Goal: Task Accomplishment & Management: Complete application form

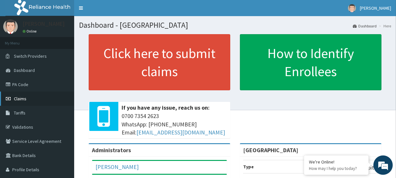
click at [18, 99] on span "Claims" at bounding box center [20, 99] width 13 height 6
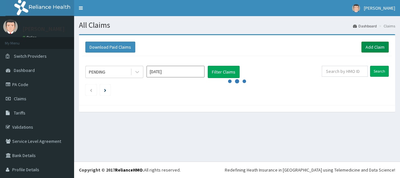
click at [362, 48] on link "Add Claim" at bounding box center [375, 47] width 27 height 11
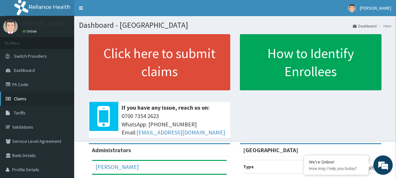
click at [18, 96] on span "Claims" at bounding box center [20, 99] width 13 height 6
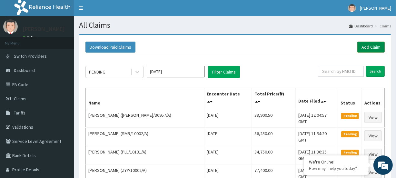
click at [364, 45] on link "Add Claim" at bounding box center [370, 47] width 27 height 11
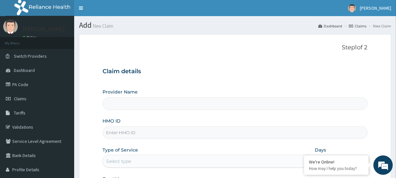
type input "[GEOGRAPHIC_DATA]"
click at [125, 130] on input "HMO ID" at bounding box center [235, 132] width 265 height 13
paste input "DSE/10002/C"
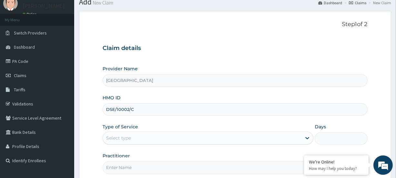
scroll to position [86, 0]
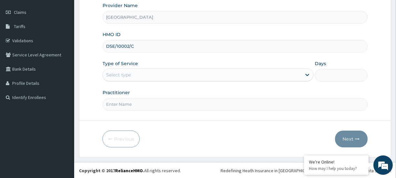
type input "DSE/10002/C"
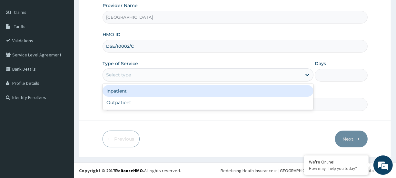
click at [119, 74] on div "Select type" at bounding box center [118, 75] width 25 height 6
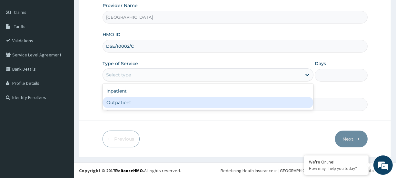
click at [122, 103] on div "Outpatient" at bounding box center [208, 103] width 211 height 12
type input "1"
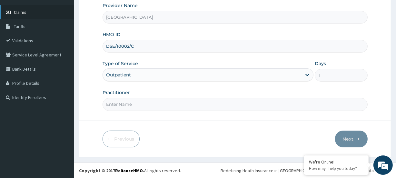
scroll to position [0, 0]
click at [136, 100] on input "Practitioner" at bounding box center [235, 104] width 265 height 13
paste input "Olatunji Ayodeji"
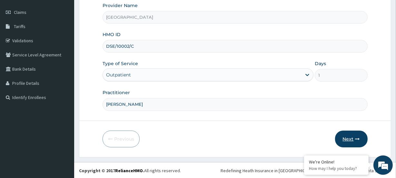
type input "Olatunji Ayodeji"
click at [356, 138] on icon "button" at bounding box center [357, 139] width 5 height 5
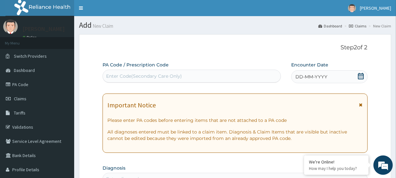
click at [116, 74] on div "Enter Code(Secondary Care Only)" at bounding box center [144, 76] width 76 height 6
paste input "PA/4BCF9F"
type input "PA/4BCF9F"
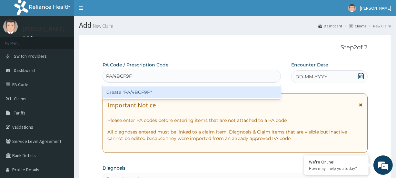
click at [119, 92] on div "Create "PA/4BCF9F"" at bounding box center [192, 92] width 178 height 12
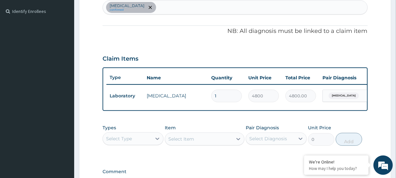
scroll to position [238, 0]
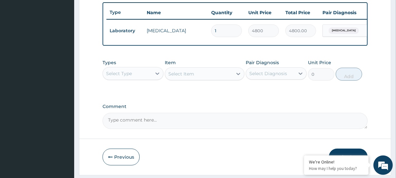
drag, startPoint x: 117, startPoint y: 77, endPoint x: 121, endPoint y: 82, distance: 6.7
click at [117, 77] on div "Select Type" at bounding box center [119, 73] width 26 height 6
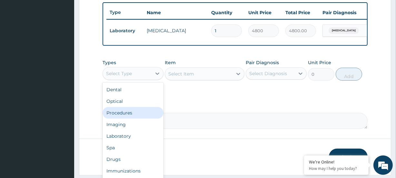
click at [135, 119] on div "Procedures" at bounding box center [133, 113] width 61 height 12
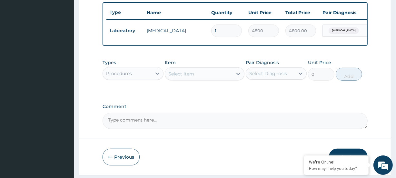
click at [182, 79] on div "Select Item" at bounding box center [198, 74] width 67 height 10
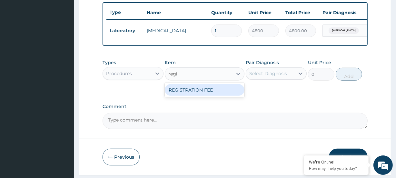
type input "regis"
click at [185, 92] on div "REGISTRATION FEE" at bounding box center [204, 90] width 79 height 12
type input "4750"
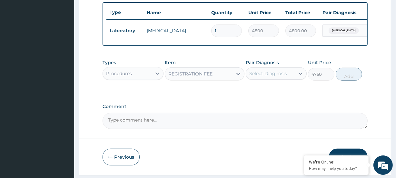
click at [258, 76] on div "Select Diagnosis" at bounding box center [268, 73] width 38 height 6
drag, startPoint x: 258, startPoint y: 92, endPoint x: 289, endPoint y: 86, distance: 31.9
click at [261, 90] on label "Anemia" at bounding box center [276, 89] width 40 height 6
checkbox input "true"
click at [345, 79] on button "Add" at bounding box center [349, 74] width 26 height 13
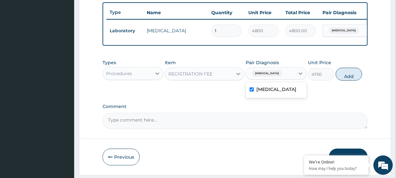
type input "0"
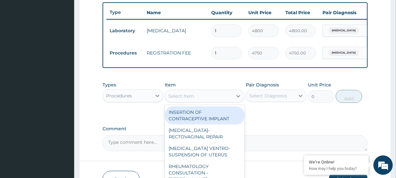
click at [192, 101] on div "Select Item" at bounding box center [198, 96] width 67 height 10
type input "g"
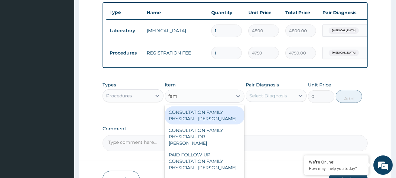
type input "fami"
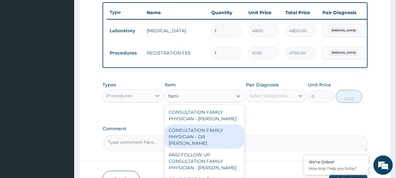
click at [199, 138] on div "CONSULTATION FAMILY PHYSICIAN - DR KUFRE" at bounding box center [204, 136] width 79 height 25
type input "13200"
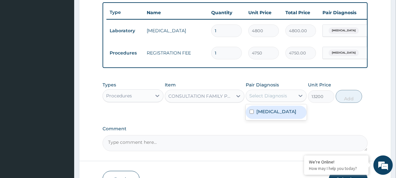
click at [272, 99] on div "Select Diagnosis" at bounding box center [268, 96] width 38 height 6
drag, startPoint x: 276, startPoint y: 117, endPoint x: 292, endPoint y: 109, distance: 18.3
click at [277, 117] on div "Anemia" at bounding box center [276, 112] width 61 height 13
checkbox input "true"
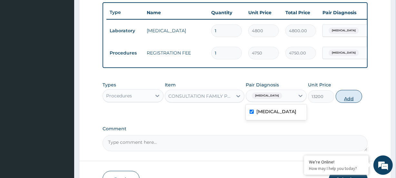
click at [339, 100] on button "Add" at bounding box center [349, 96] width 26 height 13
type input "0"
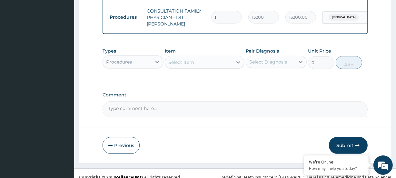
scroll to position [305, 0]
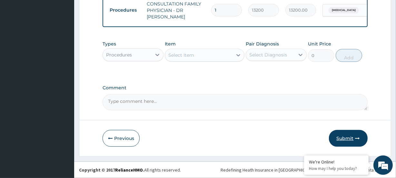
click at [352, 140] on button "Submit" at bounding box center [348, 138] width 39 height 17
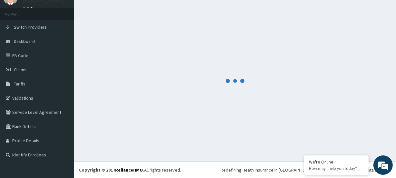
scroll to position [29, 0]
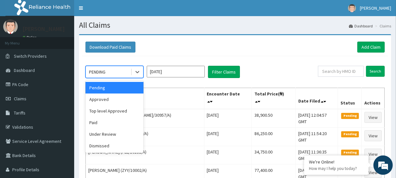
click at [103, 69] on div "PENDING" at bounding box center [97, 72] width 16 height 6
drag, startPoint x: 103, startPoint y: 101, endPoint x: 134, endPoint y: 90, distance: 32.6
click at [105, 98] on div "Approved" at bounding box center [114, 99] width 58 height 12
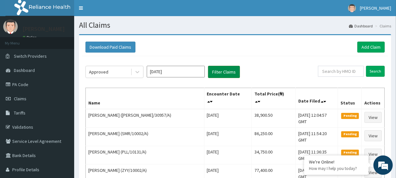
click at [219, 67] on button "Filter Claims" at bounding box center [224, 72] width 32 height 12
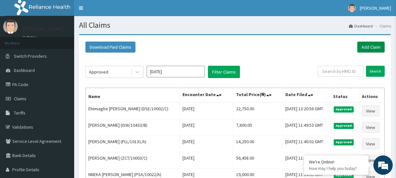
click at [365, 45] on link "Add Claim" at bounding box center [370, 47] width 27 height 11
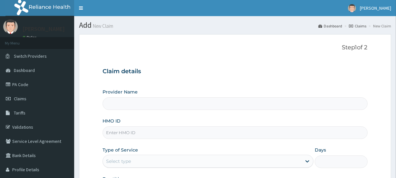
click at [113, 128] on input "HMO ID" at bounding box center [235, 132] width 265 height 13
type input "[GEOGRAPHIC_DATA]"
paste input "WOC/10003/B"
type input "WOC/10003/B"
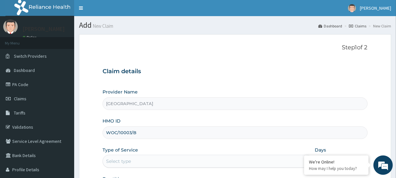
click at [124, 105] on input "[GEOGRAPHIC_DATA]" at bounding box center [235, 103] width 265 height 13
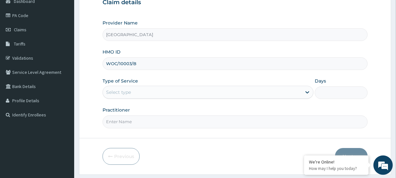
scroll to position [86, 0]
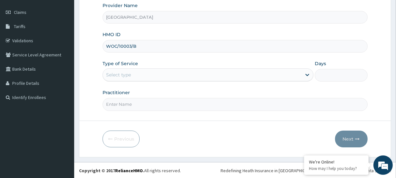
click at [120, 77] on div "Select type" at bounding box center [118, 75] width 25 height 6
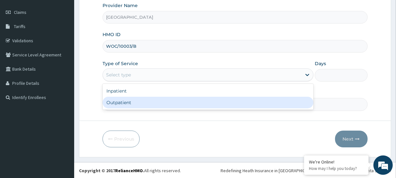
click at [121, 101] on div "Outpatient" at bounding box center [208, 103] width 211 height 12
type input "1"
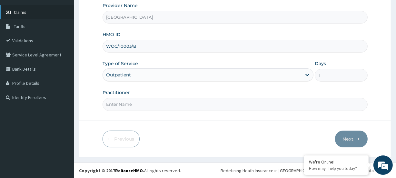
scroll to position [0, 0]
click at [139, 106] on input "Practitioner" at bounding box center [235, 104] width 265 height 13
paste input "Vivian Ukomadu"
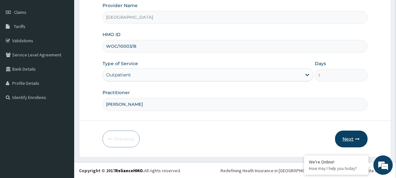
type input "Vivian Ukomadu"
click at [359, 142] on button "Next" at bounding box center [351, 139] width 33 height 17
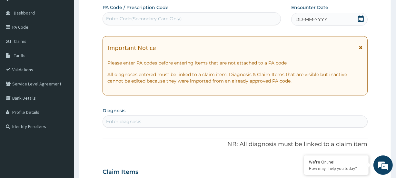
scroll to position [57, 0]
click at [118, 21] on div "Enter Code(Secondary Care Only)" at bounding box center [144, 19] width 76 height 6
paste input "PA/4151A8"
type input "PA/4151A8"
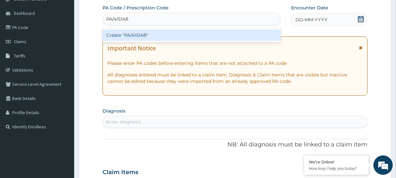
click at [132, 36] on div "Create "PA/4151A8"" at bounding box center [192, 35] width 178 height 12
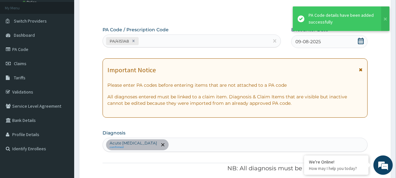
scroll to position [19, 0]
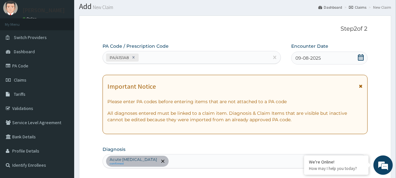
click at [151, 58] on div "PA/4151A8" at bounding box center [186, 57] width 166 height 11
paste input "PA/866788"
type input "PA/866788"
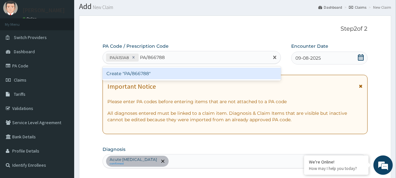
click at [147, 74] on div "Create "PA/866788"" at bounding box center [192, 74] width 178 height 12
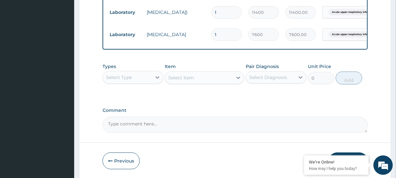
scroll to position [349, 0]
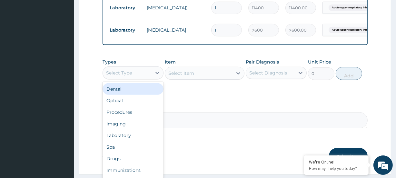
click at [117, 76] on div "Select Type" at bounding box center [119, 73] width 26 height 6
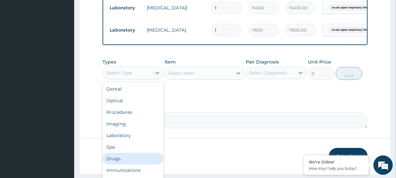
click at [120, 163] on div "Drugs" at bounding box center [133, 159] width 61 height 12
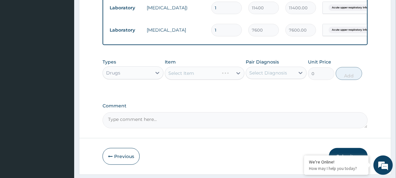
click at [180, 80] on div "Select Item" at bounding box center [204, 73] width 79 height 13
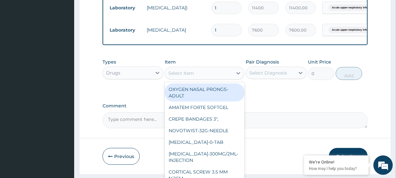
click at [187, 78] on div "Select Item" at bounding box center [198, 73] width 67 height 10
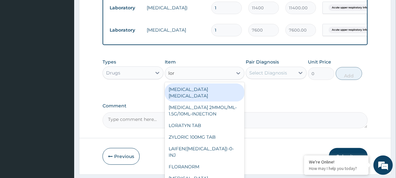
type input "lora"
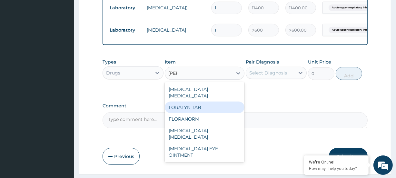
click at [191, 109] on div "LORATYN TAB" at bounding box center [204, 108] width 79 height 12
type input "135"
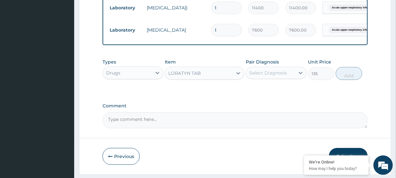
click at [261, 76] on div "Select Diagnosis" at bounding box center [268, 73] width 38 height 6
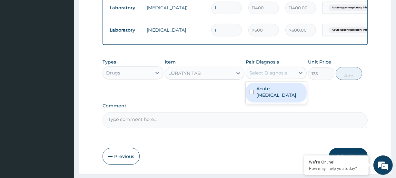
drag, startPoint x: 266, startPoint y: 92, endPoint x: 272, endPoint y: 90, distance: 6.3
click at [267, 92] on label "Acute upper respiratory infection" at bounding box center [279, 91] width 46 height 13
checkbox input "true"
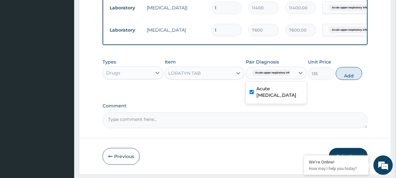
drag, startPoint x: 348, startPoint y: 77, endPoint x: 337, endPoint y: 77, distance: 10.3
click at [347, 77] on button "Add" at bounding box center [349, 73] width 26 height 13
type input "0"
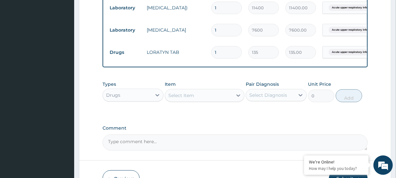
drag, startPoint x: 216, startPoint y: 54, endPoint x: 195, endPoint y: 58, distance: 21.4
click at [196, 58] on tr "Drugs LORATYN TAB 1 135 135.00 Acute upper respiratory infect... Delete" at bounding box center [264, 52] width 316 height 22
type input "5"
type input "675.00"
type input "5"
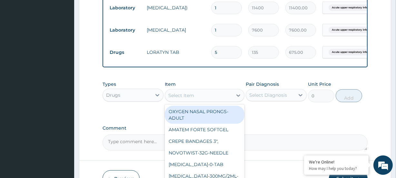
click at [180, 99] on div "Select Item" at bounding box center [181, 95] width 26 height 6
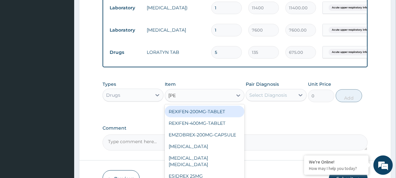
type input "rexi"
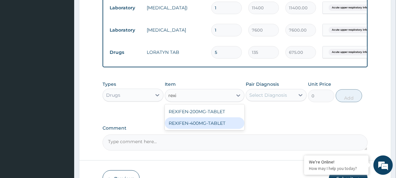
drag, startPoint x: 196, startPoint y: 128, endPoint x: 129, endPoint y: 11, distance: 135.3
click at [194, 124] on div "REXIFEN-400MG-TABLET" at bounding box center [204, 123] width 79 height 12
type input "49"
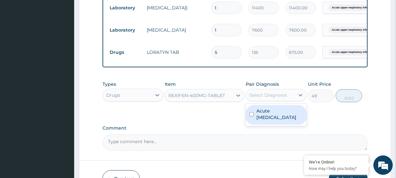
drag, startPoint x: 279, startPoint y: 99, endPoint x: 278, endPoint y: 113, distance: 14.2
click at [278, 98] on div "Select Diagnosis" at bounding box center [268, 95] width 38 height 6
click at [272, 120] on label "Acute upper respiratory infection" at bounding box center [279, 114] width 46 height 13
checkbox input "true"
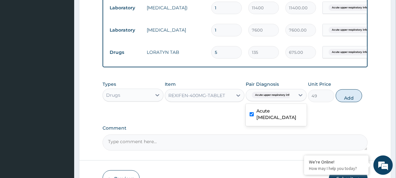
drag, startPoint x: 347, startPoint y: 99, endPoint x: 322, endPoint y: 96, distance: 24.3
click at [342, 99] on button "Add" at bounding box center [349, 95] width 26 height 13
type input "0"
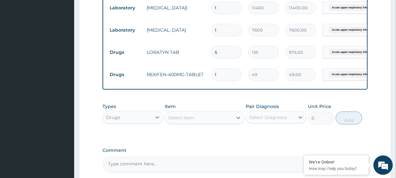
drag, startPoint x: 203, startPoint y: 77, endPoint x: 192, endPoint y: 79, distance: 11.7
click at [192, 79] on tr "Drugs REXIFEN-400MG-TABLET 1 49 49.00 Acute upper respiratory infect... Delete" at bounding box center [264, 75] width 316 height 22
type input "9"
type input "441.00"
type input "9"
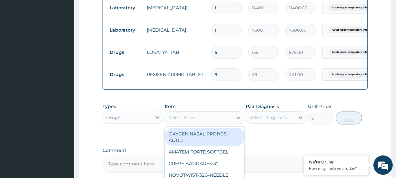
click at [190, 121] on div "Select Item" at bounding box center [181, 117] width 26 height 6
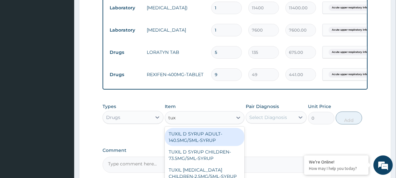
type input "tuxi"
drag, startPoint x: 189, startPoint y: 147, endPoint x: 239, endPoint y: 134, distance: 51.9
click at [192, 146] on div "TUXIL D SYRUP ADULT-140.5MG/5ML-SYRUP" at bounding box center [204, 137] width 79 height 18
type input "1901"
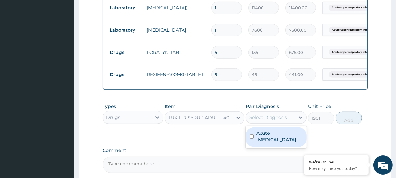
drag, startPoint x: 280, startPoint y: 123, endPoint x: 280, endPoint y: 137, distance: 13.2
click at [280, 121] on div "Select Diagnosis" at bounding box center [268, 117] width 38 height 6
drag, startPoint x: 279, startPoint y: 139, endPoint x: 316, endPoint y: 131, distance: 38.6
click at [284, 139] on label "Acute upper respiratory infection" at bounding box center [279, 136] width 46 height 13
checkbox input "true"
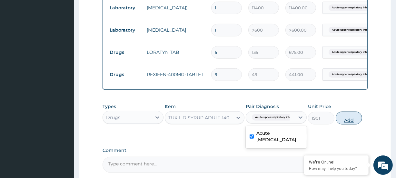
click at [349, 120] on button "Add" at bounding box center [349, 118] width 26 height 13
type input "0"
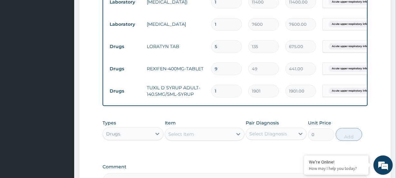
scroll to position [379, 0]
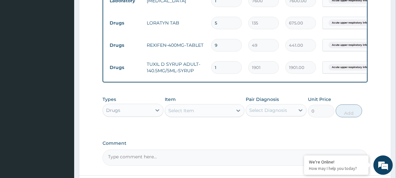
click at [175, 114] on div "Select Item" at bounding box center [181, 110] width 26 height 6
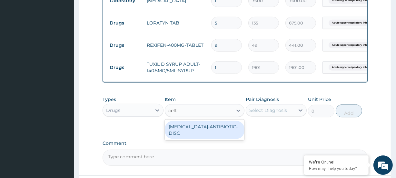
type input "ceftr"
click at [201, 135] on div "CEFTRIAXONE-ANTIBIOTIC-DISC" at bounding box center [204, 130] width 79 height 18
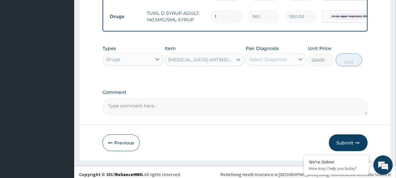
scroll to position [437, 0]
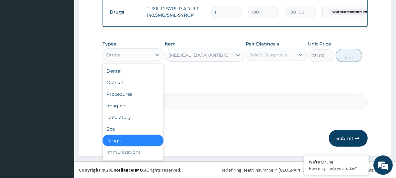
click at [129, 55] on div "Drugs" at bounding box center [127, 55] width 49 height 10
click at [123, 98] on div "Procedures" at bounding box center [133, 94] width 61 height 12
type input "0"
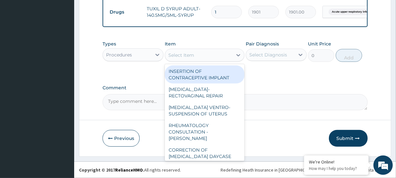
click at [197, 55] on div "Select Item" at bounding box center [198, 55] width 67 height 10
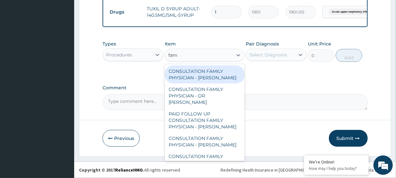
type input "fami"
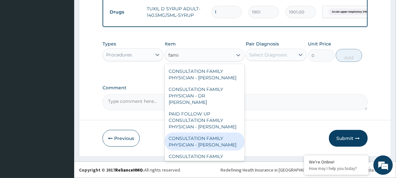
scroll to position [52, 0]
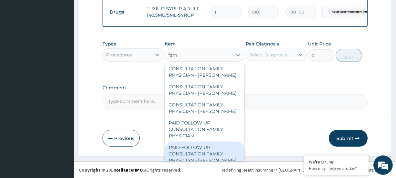
click at [219, 147] on div "PAID FOLLOW UP CONSULTATION FAMILY PHYSICIAN - DR ODIA" at bounding box center [204, 154] width 79 height 25
type input "14250"
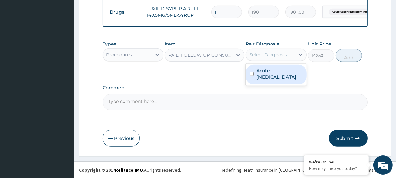
click at [267, 56] on div "Select Diagnosis" at bounding box center [268, 55] width 38 height 6
click at [274, 72] on label "Acute upper respiratory infection" at bounding box center [279, 73] width 46 height 13
checkbox input "true"
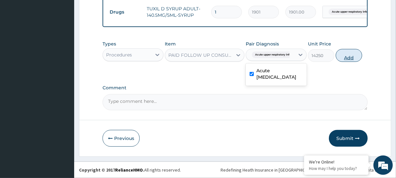
click at [348, 56] on button "Add" at bounding box center [349, 55] width 26 height 13
type input "0"
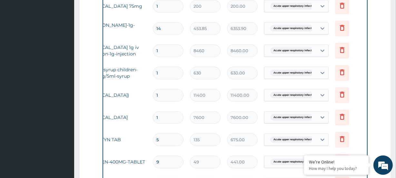
scroll to position [261, 0]
click at [346, 75] on icon at bounding box center [342, 74] width 14 height 16
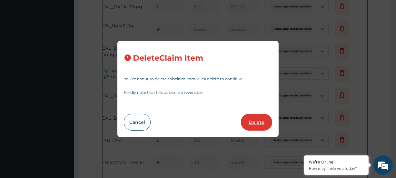
click at [265, 123] on button "Delete" at bounding box center [256, 122] width 31 height 17
type input "11400"
type input "11400.00"
type input "7600"
type input "7600.00"
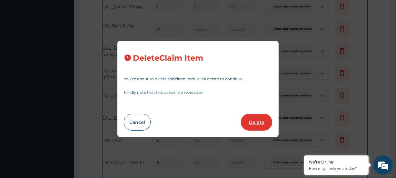
type input "5"
type input "135"
type input "675.00"
type input "9"
type input "49"
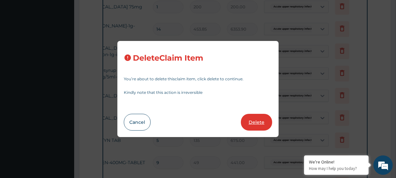
type input "441.00"
type input "1"
type input "1901"
type input "1901.00"
type input "14250"
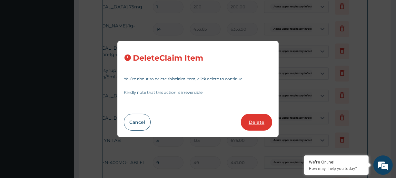
type input "14250.00"
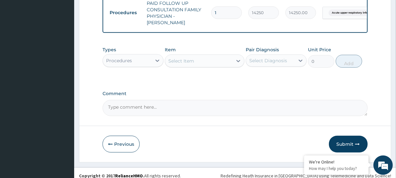
scroll to position [443, 0]
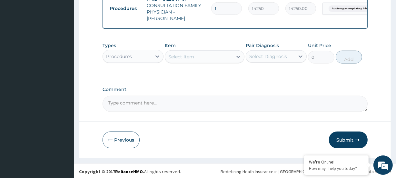
click at [345, 134] on button "Submit" at bounding box center [348, 140] width 39 height 17
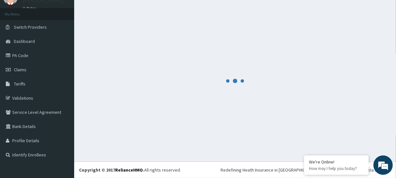
scroll to position [29, 0]
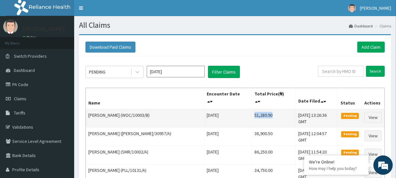
drag, startPoint x: 225, startPoint y: 110, endPoint x: 251, endPoint y: 110, distance: 26.4
click at [251, 110] on td "51,280.90" at bounding box center [273, 118] width 44 height 19
copy td "51,280.90"
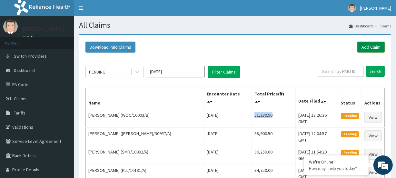
click at [377, 48] on link "Add Claim" at bounding box center [370, 47] width 27 height 11
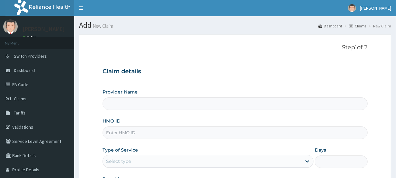
click at [118, 133] on input "HMO ID" at bounding box center [235, 132] width 265 height 13
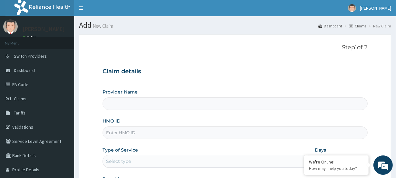
paste input "SMR/10001/A"
type input "SMR/10001/A"
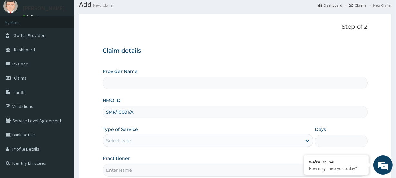
scroll to position [29, 0]
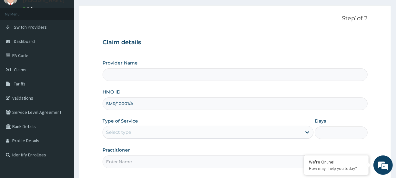
type input "[GEOGRAPHIC_DATA]"
type input "SMR/10001/A"
click at [117, 132] on div "Select type" at bounding box center [118, 132] width 25 height 6
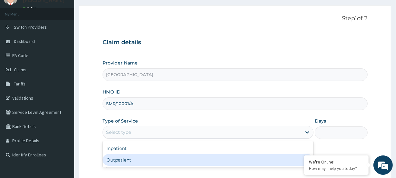
click at [122, 161] on div "Outpatient" at bounding box center [208, 160] width 211 height 12
type input "1"
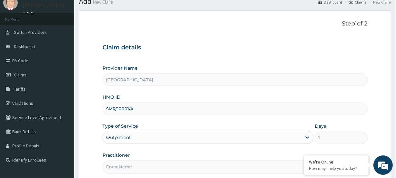
scroll to position [86, 0]
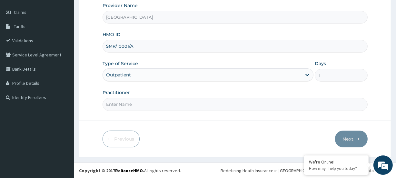
click at [120, 100] on input "Practitioner" at bounding box center [235, 104] width 265 height 13
paste input "Nwamaka Ugonwa Oraukwu"
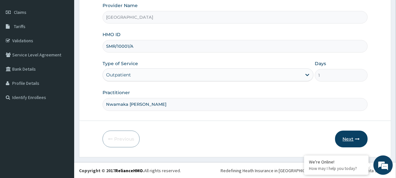
type input "Nwamaka Ugonwa Oraukwu"
click at [360, 138] on button "Next" at bounding box center [351, 139] width 33 height 17
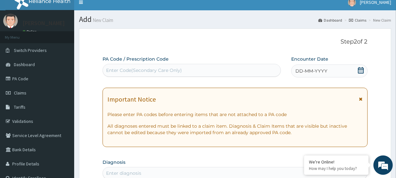
scroll to position [0, 0]
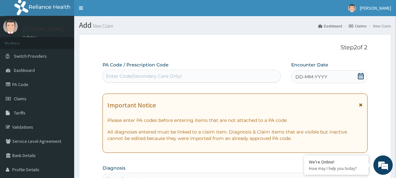
click at [122, 74] on div "Enter Code(Secondary Care Only)" at bounding box center [144, 76] width 76 height 6
paste input "PA/FE7769"
type input "PA/FE7769"
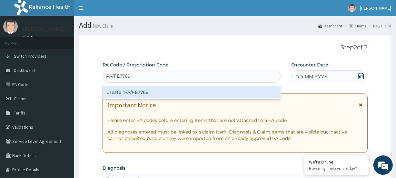
click at [130, 91] on div "Create "PA/FE7769"" at bounding box center [192, 92] width 178 height 12
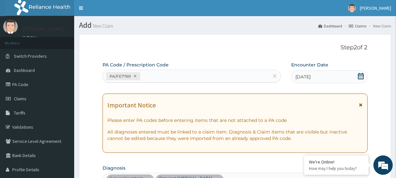
scroll to position [201, 0]
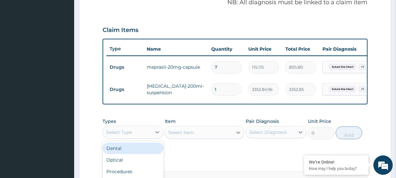
drag, startPoint x: 110, startPoint y: 133, endPoint x: 118, endPoint y: 125, distance: 12.1
click at [110, 133] on div "Select Type" at bounding box center [119, 132] width 26 height 6
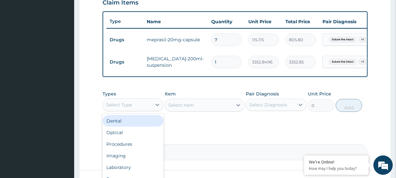
scroll to position [283, 0]
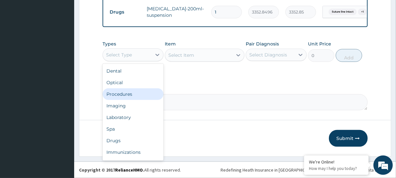
click at [125, 94] on div "Procedures" at bounding box center [133, 94] width 61 height 12
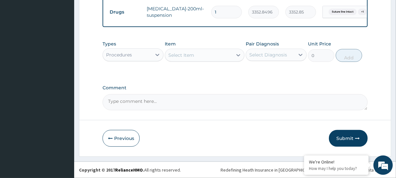
click at [172, 57] on div "Select Item" at bounding box center [181, 55] width 26 height 6
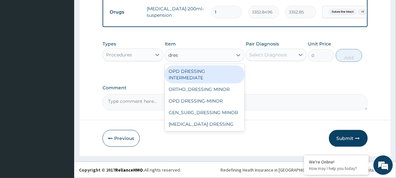
type input "dress"
click at [187, 75] on div "OPD DRESSING INTERMEDIATE" at bounding box center [204, 74] width 79 height 18
type input "3800"
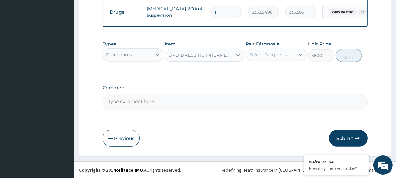
drag, startPoint x: 274, startPoint y: 54, endPoint x: 278, endPoint y: 61, distance: 7.9
click at [274, 54] on div "Select Diagnosis" at bounding box center [268, 55] width 38 height 6
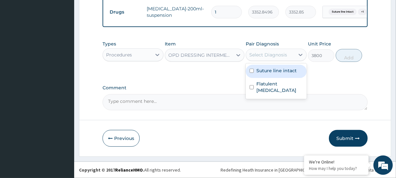
click at [275, 69] on label "Suture line intact" at bounding box center [276, 70] width 40 height 6
checkbox input "true"
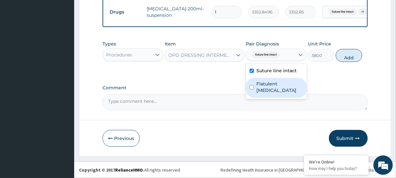
click at [282, 84] on label "Flatulent dyspepsia" at bounding box center [279, 87] width 46 height 13
checkbox input "true"
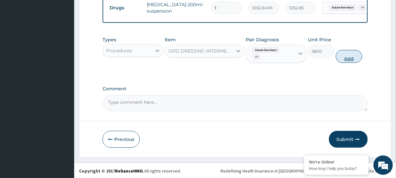
click at [350, 63] on button "Add" at bounding box center [349, 56] width 26 height 13
type input "0"
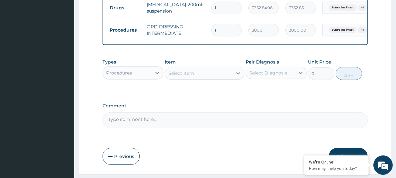
click at [136, 76] on div "Procedures" at bounding box center [127, 73] width 49 height 10
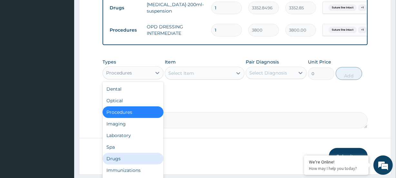
click at [125, 164] on div "Drugs" at bounding box center [133, 159] width 61 height 12
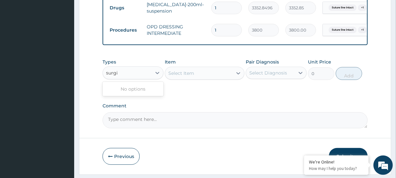
type input "surgi"
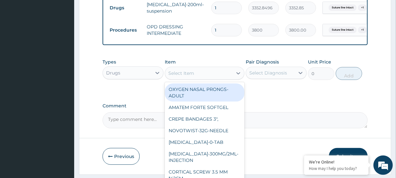
click at [193, 76] on div "Select Item" at bounding box center [181, 73] width 26 height 6
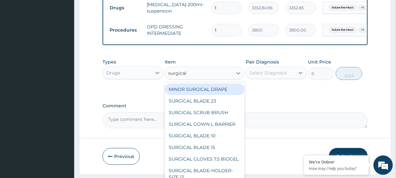
type input "surgical b"
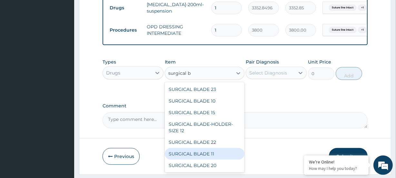
drag, startPoint x: 200, startPoint y: 156, endPoint x: 254, endPoint y: 115, distance: 67.8
click at [200, 156] on div "SURGICAL BLADE 11" at bounding box center [204, 154] width 79 height 12
type input "112"
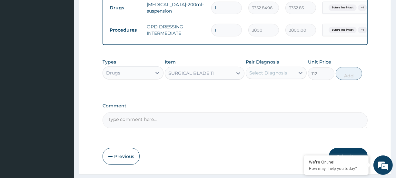
click at [267, 76] on div "Select Diagnosis" at bounding box center [268, 73] width 38 height 6
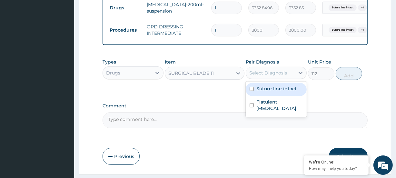
click at [266, 92] on label "Suture line intact" at bounding box center [276, 88] width 40 height 6
checkbox input "true"
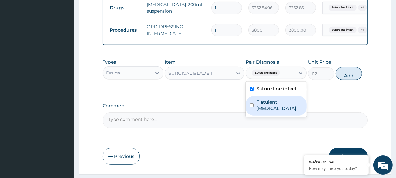
drag, startPoint x: 266, startPoint y: 104, endPoint x: 288, endPoint y: 103, distance: 21.3
click at [267, 104] on label "Flatulent dyspepsia" at bounding box center [279, 105] width 46 height 13
checkbox input "true"
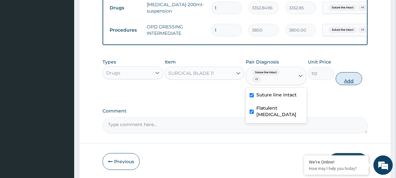
click at [359, 85] on button "Add" at bounding box center [349, 78] width 26 height 13
type input "0"
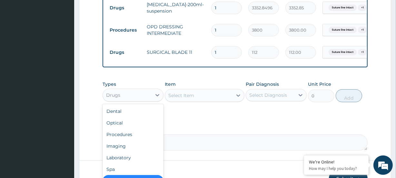
click at [126, 100] on div "Drugs" at bounding box center [127, 95] width 49 height 10
click at [138, 140] on div "Procedures" at bounding box center [133, 135] width 61 height 12
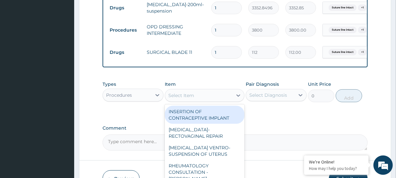
click at [187, 97] on div "Select Item" at bounding box center [181, 95] width 26 height 6
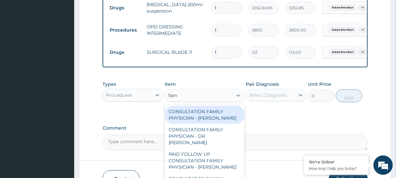
type input "fami"
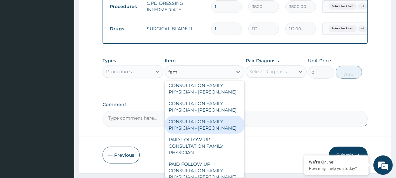
scroll to position [327, 0]
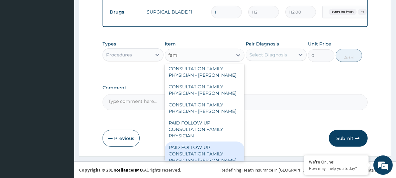
click at [189, 151] on div "PAID FOLLOW UP CONSULTATION FAMILY PHYSICIAN - DR ODIA" at bounding box center [204, 154] width 79 height 25
type input "14250"
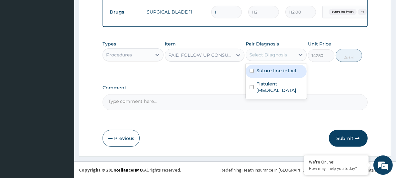
click at [275, 59] on div "Select Diagnosis" at bounding box center [270, 55] width 49 height 10
drag, startPoint x: 279, startPoint y: 70, endPoint x: 287, endPoint y: 76, distance: 10.1
click at [280, 71] on label "Suture line intact" at bounding box center [276, 70] width 40 height 6
checkbox input "true"
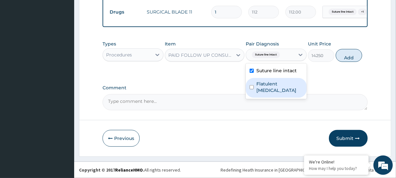
drag, startPoint x: 285, startPoint y: 83, endPoint x: 317, endPoint y: 69, distance: 34.8
click at [288, 81] on label "Flatulent dyspepsia" at bounding box center [279, 87] width 46 height 13
checkbox input "true"
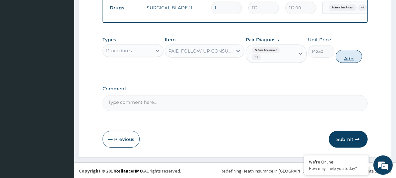
click at [342, 62] on button "Add" at bounding box center [349, 56] width 26 height 13
type input "0"
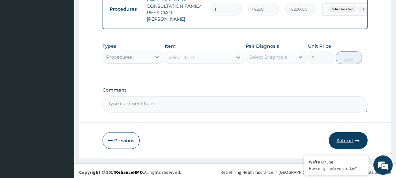
click at [342, 138] on button "Submit" at bounding box center [348, 140] width 39 height 17
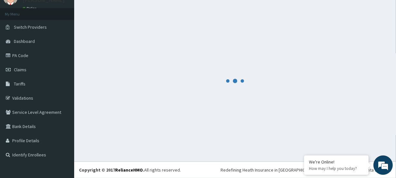
scroll to position [29, 0]
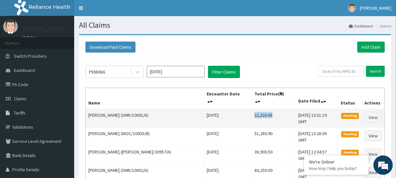
drag, startPoint x: 228, startPoint y: 110, endPoint x: 252, endPoint y: 107, distance: 23.6
click at [252, 109] on td "22,320.65" at bounding box center [273, 118] width 44 height 19
copy td "22,320.65"
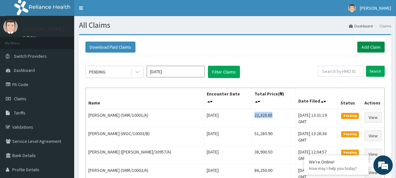
click at [362, 45] on link "Add Claim" at bounding box center [370, 47] width 27 height 11
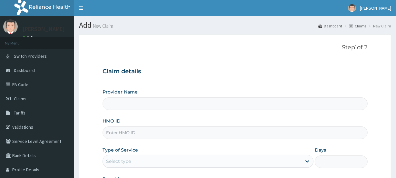
click at [115, 134] on input "HMO ID" at bounding box center [235, 132] width 265 height 13
paste input "DNP/10015/B"
type input "DNP/10015/B"
type input "[GEOGRAPHIC_DATA]"
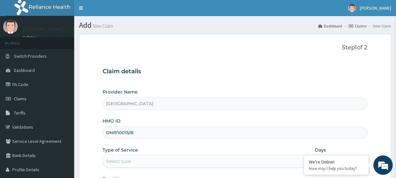
type input "DNP/10015/B"
click at [112, 168] on div "Provider Name Evercare Hospital HMO ID DNP/10015/B Type of Service Select type …" at bounding box center [235, 143] width 265 height 108
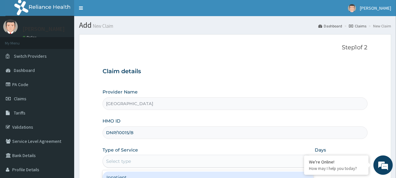
click at [123, 160] on div "Select type" at bounding box center [118, 161] width 25 height 6
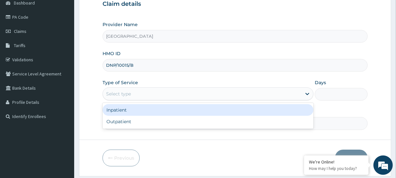
scroll to position [86, 0]
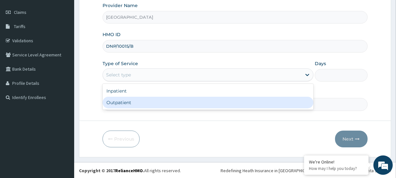
click at [123, 103] on div "Outpatient" at bounding box center [208, 103] width 211 height 12
type input "1"
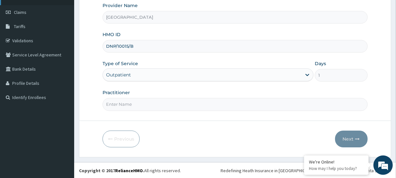
scroll to position [0, 0]
click at [127, 104] on input "Practitioner" at bounding box center [235, 104] width 265 height 13
paste input "[PERSON_NAME] Akporehe"
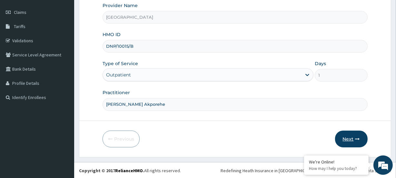
type input "[PERSON_NAME] Akporehe"
click at [350, 138] on button "Next" at bounding box center [351, 139] width 33 height 17
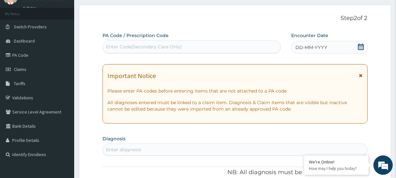
scroll to position [28, 0]
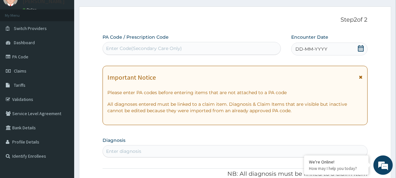
drag, startPoint x: 115, startPoint y: 48, endPoint x: 111, endPoint y: 50, distance: 4.9
click at [113, 50] on div "Enter Code(Secondary Care Only)" at bounding box center [144, 48] width 76 height 6
paste input "PA/F42D28"
type input "PA/F42D28"
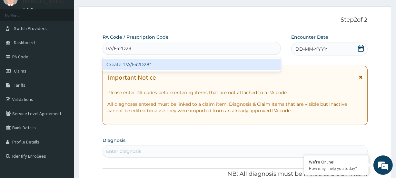
click at [128, 66] on div "Create "PA/F42D28"" at bounding box center [192, 65] width 178 height 12
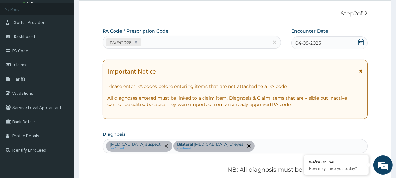
scroll to position [34, 0]
click at [164, 43] on div "PA/F42D28" at bounding box center [186, 42] width 166 height 11
paste input "PA/A0A72B"
type input "PA/A0A72B"
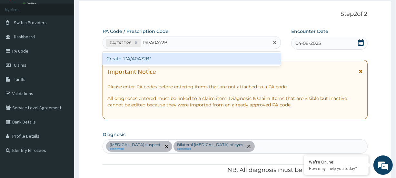
click at [133, 57] on div "Create "PA/A0A72B"" at bounding box center [192, 59] width 178 height 12
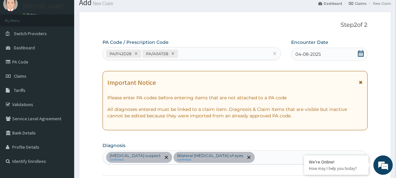
scroll to position [0, 0]
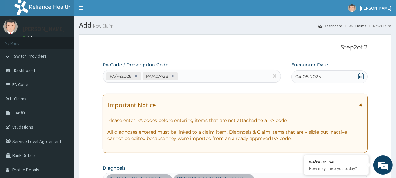
click at [185, 73] on div "PA/F42D28 PA/A0A72B" at bounding box center [186, 76] width 166 height 11
paste input "PA/EBCFE2"
type input "PA/EBCFE2"
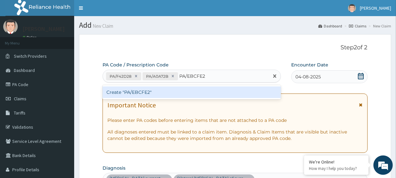
click div "Create "PA/EBCFE2""
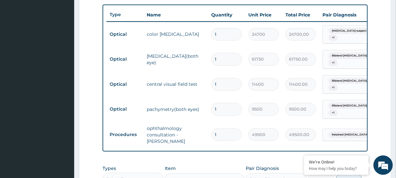
scroll to position [222, 0]
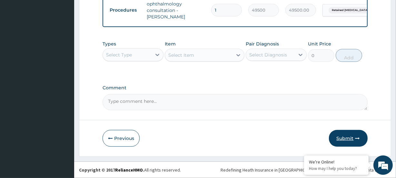
click button "Submit"
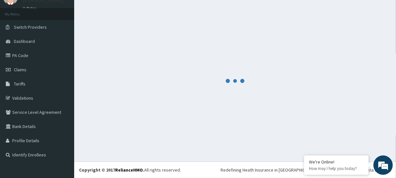
scroll to position [29, 0]
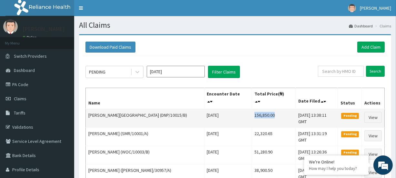
drag, startPoint x: 232, startPoint y: 111, endPoint x: 254, endPoint y: 113, distance: 22.7
click at [254, 113] on td "156,850.00" at bounding box center [273, 118] width 44 height 19
copy td "156,850.00"
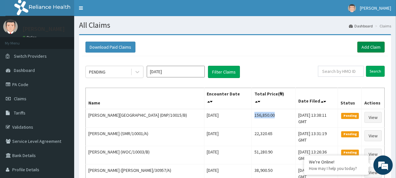
click at [366, 45] on link "Add Claim" at bounding box center [370, 47] width 27 height 11
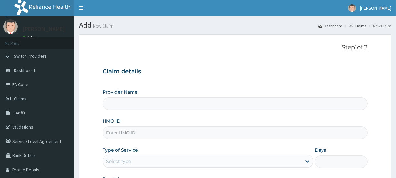
click at [119, 134] on input "HMO ID" at bounding box center [235, 132] width 265 height 13
paste input "AUT/10024/A"
type input "AUT/10024/A"
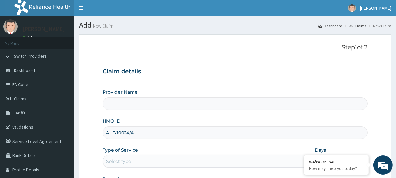
type input "[GEOGRAPHIC_DATA]"
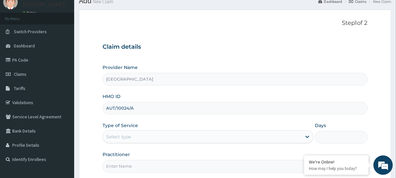
scroll to position [58, 0]
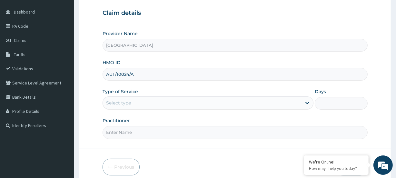
type input "AUT/10024/A"
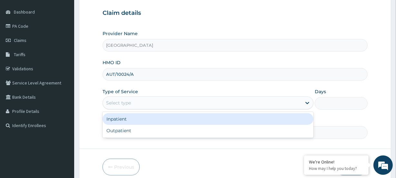
click at [120, 102] on div "Select type" at bounding box center [118, 103] width 25 height 6
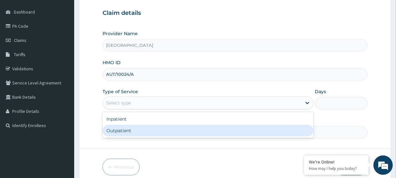
drag, startPoint x: 127, startPoint y: 127, endPoint x: 129, endPoint y: 131, distance: 3.9
click at [127, 128] on div "Outpatient" at bounding box center [208, 131] width 211 height 12
type input "1"
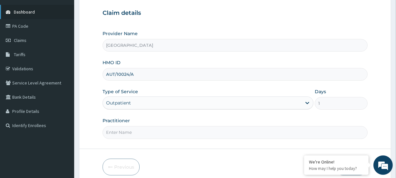
scroll to position [0, 0]
click at [120, 134] on input "Practitioner" at bounding box center [235, 132] width 265 height 13
paste input "[PERSON_NAME]"
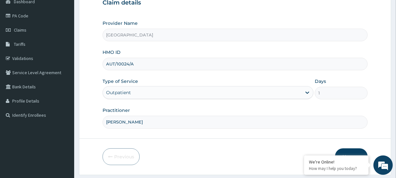
scroll to position [86, 0]
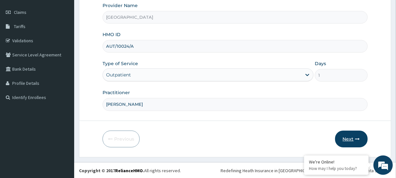
type input "[PERSON_NAME]"
click at [343, 136] on button "Next" at bounding box center [351, 139] width 33 height 17
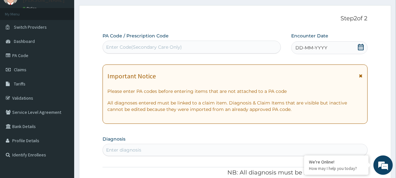
scroll to position [28, 0]
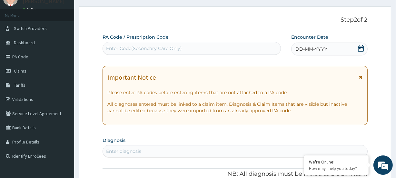
click at [120, 43] on div "Enter Code(Secondary Care Only)" at bounding box center [192, 48] width 178 height 13
paste input "PA/1F95C2"
type input "PA/1F95C2"
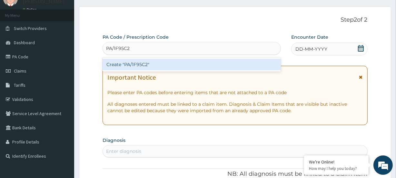
click at [122, 64] on div "Create "PA/1F95C2"" at bounding box center [192, 65] width 178 height 12
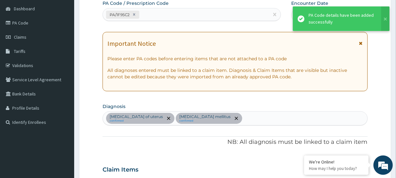
scroll to position [47, 0]
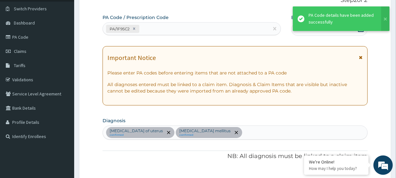
click at [149, 29] on div "PA/1F95C2" at bounding box center [186, 29] width 166 height 11
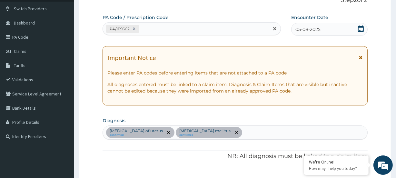
paste input "PA/F5D0CB"
type input "PA/F5D0CB"
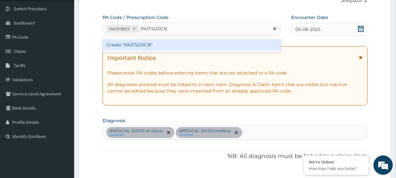
click at [117, 46] on div "Create "PA/F5D0CB"" at bounding box center [192, 45] width 178 height 12
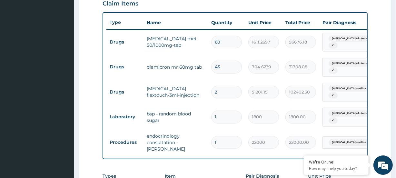
scroll to position [217, 0]
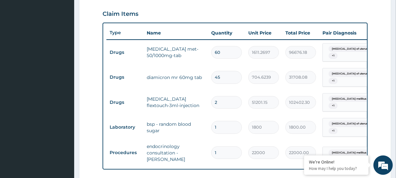
drag, startPoint x: 230, startPoint y: 78, endPoint x: 213, endPoint y: 78, distance: 16.1
click at [213, 78] on input "45" at bounding box center [226, 77] width 31 height 13
type input "2"
type input "1409.25"
type input "22"
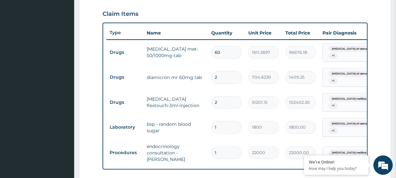
type input "15501.73"
type input "22"
drag, startPoint x: 226, startPoint y: 50, endPoint x: 191, endPoint y: 26, distance: 43.0
click at [212, 50] on input "60" at bounding box center [226, 52] width 31 height 13
type input "3"
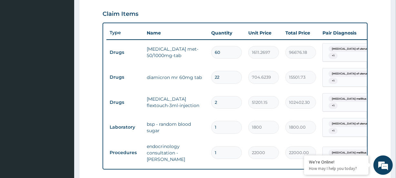
type input "4833.81"
type input "30"
type input "48338.09"
type input "30"
drag, startPoint x: 223, startPoint y: 103, endPoint x: 210, endPoint y: 102, distance: 13.6
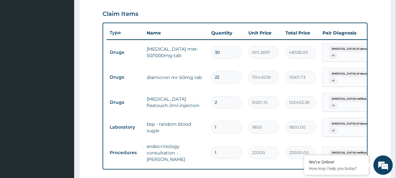
click at [210, 102] on td "2" at bounding box center [226, 102] width 37 height 19
type input "1"
type input "51201.15"
type input "1"
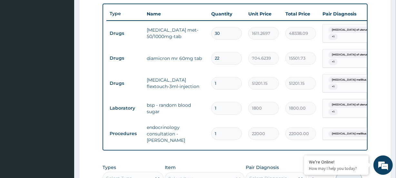
scroll to position [358, 0]
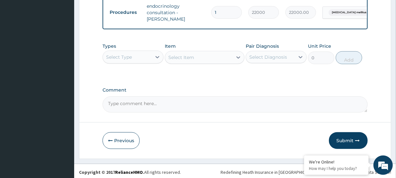
drag, startPoint x: 341, startPoint y: 135, endPoint x: 238, endPoint y: 45, distance: 137.3
click at [338, 133] on button "Submit" at bounding box center [348, 140] width 39 height 17
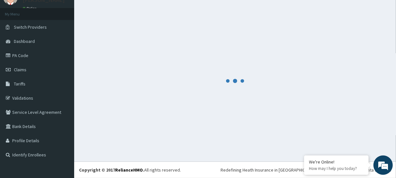
scroll to position [29, 0]
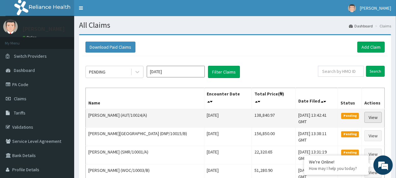
click at [371, 112] on link "View" at bounding box center [372, 117] width 17 height 11
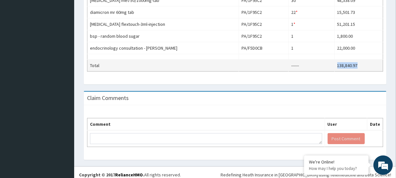
drag, startPoint x: 336, startPoint y: 65, endPoint x: 358, endPoint y: 64, distance: 22.3
click at [358, 64] on td "138,840.97" at bounding box center [358, 66] width 48 height 12
copy td "138,840.97"
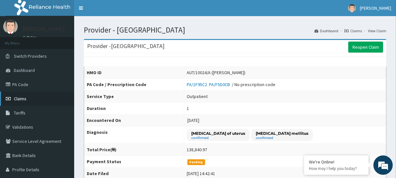
click at [22, 97] on span "Claims" at bounding box center [20, 99] width 13 height 6
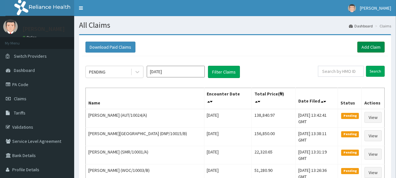
click at [366, 46] on link "Add Claim" at bounding box center [370, 47] width 27 height 11
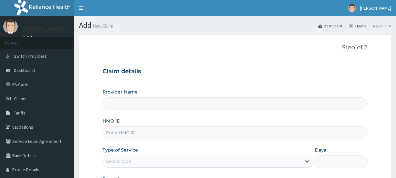
click at [119, 132] on input "HMO ID" at bounding box center [235, 132] width 265 height 13
paste input "PWC/10544/A"
type input "PWC/10544/A"
type input "Evercare Hospital"
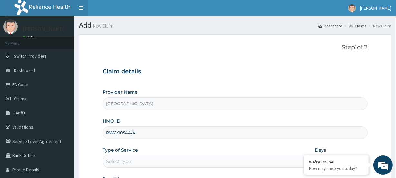
type input "PWC/10544/A"
click at [141, 164] on div "Select type" at bounding box center [202, 161] width 199 height 10
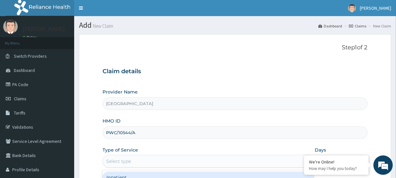
paste input "Saratu Simi Lamido"
type input "Saratu Simi Lamido"
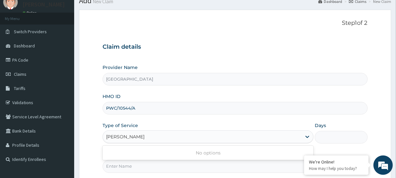
scroll to position [58, 0]
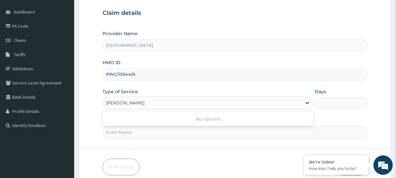
click at [128, 104] on input "[PERSON_NAME]" at bounding box center [128, 103] width 45 height 6
drag, startPoint x: 165, startPoint y: 106, endPoint x: 135, endPoint y: 124, distance: 35.1
click at [159, 108] on div "Select type" at bounding box center [208, 102] width 211 height 13
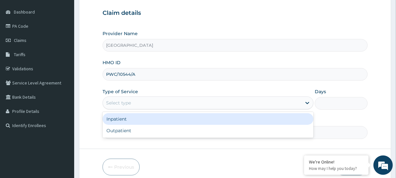
click at [129, 105] on div "Select type" at bounding box center [118, 103] width 25 height 6
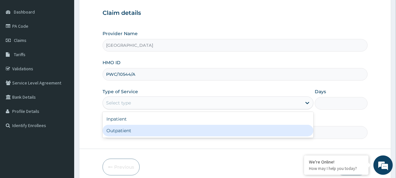
drag, startPoint x: 119, startPoint y: 130, endPoint x: 116, endPoint y: 132, distance: 4.0
click at [119, 131] on div "Outpatient" at bounding box center [208, 131] width 211 height 12
type input "1"
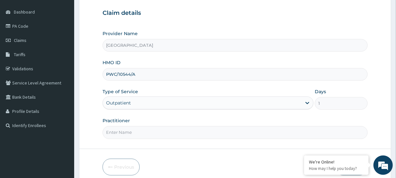
click at [115, 129] on input "Practitioner" at bounding box center [235, 132] width 265 height 13
paste input "[PERSON_NAME]"
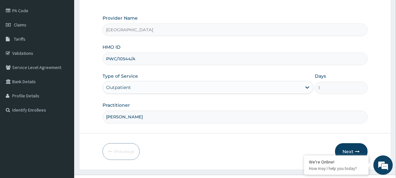
scroll to position [86, 0]
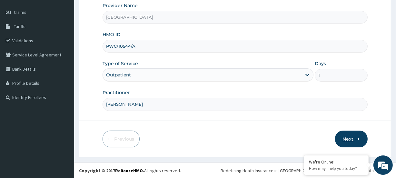
type input "[PERSON_NAME]"
click at [345, 139] on button "Next" at bounding box center [351, 139] width 33 height 17
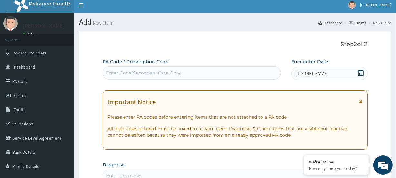
scroll to position [0, 0]
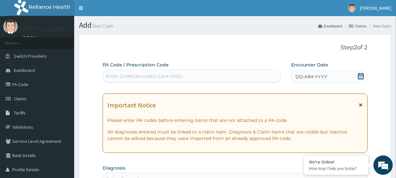
click at [115, 78] on div "Enter Code(Secondary Care Only)" at bounding box center [144, 76] width 76 height 6
paste input "PA/740884"
type input "PA/740884"
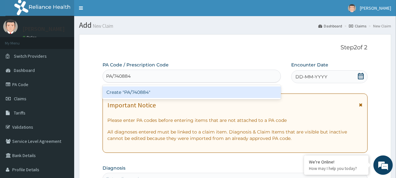
click at [141, 91] on div "Create "PA/740884"" at bounding box center [192, 92] width 178 height 12
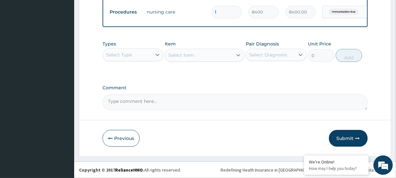
scroll to position [283, 0]
click at [344, 137] on button "Submit" at bounding box center [348, 138] width 39 height 17
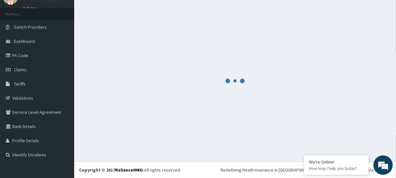
scroll to position [29, 0]
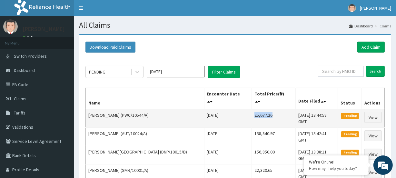
drag, startPoint x: 230, startPoint y: 109, endPoint x: 253, endPoint y: 108, distance: 23.2
click at [253, 109] on td "25,677.26" at bounding box center [273, 118] width 44 height 19
copy td "25,677.26"
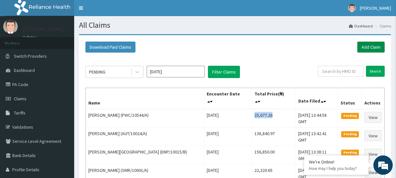
click at [369, 46] on link "Add Claim" at bounding box center [370, 47] width 27 height 11
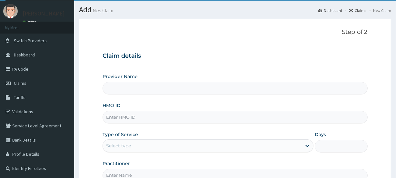
scroll to position [29, 0]
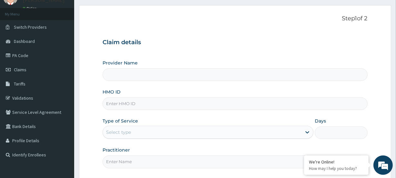
click at [114, 103] on input "HMO ID" at bounding box center [235, 103] width 265 height 13
type input "[GEOGRAPHIC_DATA]"
paste input "VIE/10017/A"
type input "VIE/10017/A"
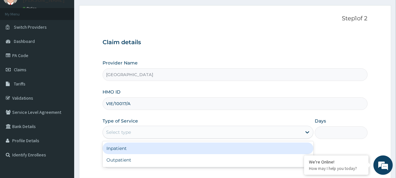
drag, startPoint x: 123, startPoint y: 134, endPoint x: 122, endPoint y: 142, distance: 7.9
click at [123, 134] on div "Select type" at bounding box center [118, 132] width 25 height 6
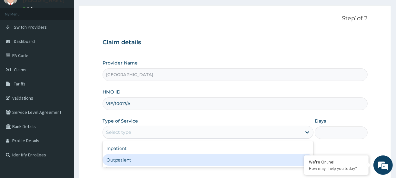
click at [121, 157] on div "Outpatient" at bounding box center [208, 160] width 211 height 12
type input "1"
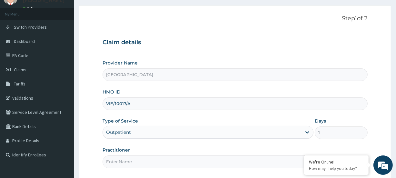
scroll to position [0, 0]
click at [136, 159] on input "Practitioner" at bounding box center [235, 161] width 265 height 13
paste input "[PERSON_NAME]"
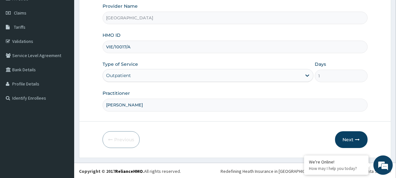
scroll to position [86, 0]
type input "[PERSON_NAME]"
click at [350, 138] on button "Next" at bounding box center [351, 139] width 33 height 17
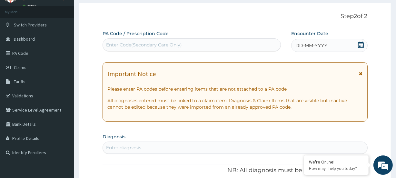
scroll to position [28, 0]
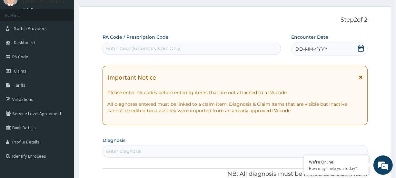
click at [123, 47] on div "Enter Code(Secondary Care Only)" at bounding box center [144, 48] width 76 height 6
paste input "PA/B6A7C9"
type input "PA/B6A7C9"
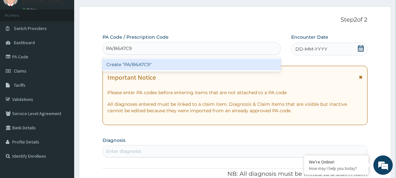
click at [109, 64] on div "Create "PA/B6A7C9"" at bounding box center [192, 65] width 178 height 12
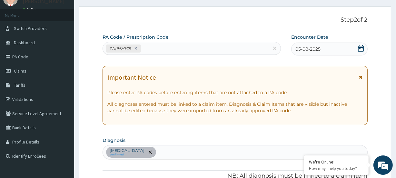
scroll to position [179, 0]
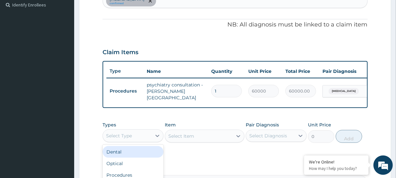
click at [120, 137] on div "Select Type" at bounding box center [119, 136] width 26 height 6
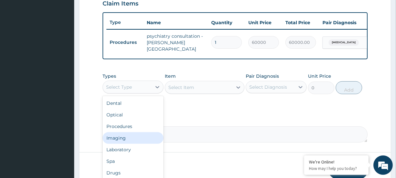
scroll to position [238, 0]
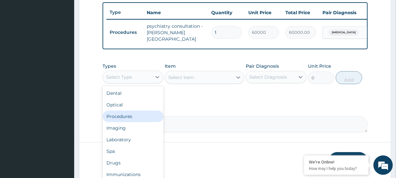
click at [126, 117] on div "Procedures" at bounding box center [133, 117] width 61 height 12
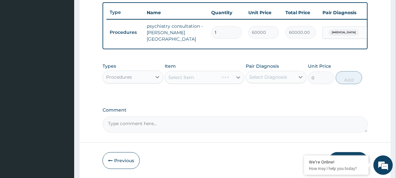
click at [186, 80] on div "Select Item" at bounding box center [204, 77] width 79 height 13
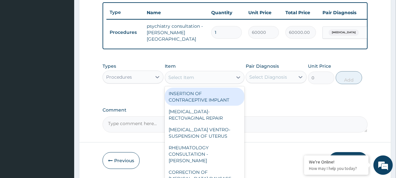
click at [177, 82] on div "Select Item" at bounding box center [198, 77] width 67 height 10
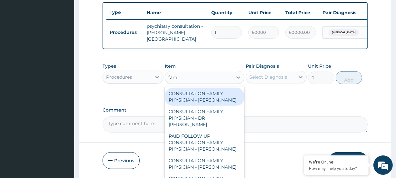
type input "famil"
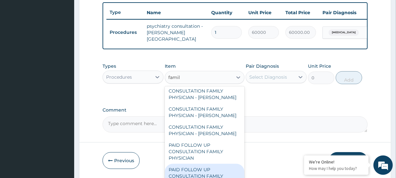
click at [197, 173] on div "PAID FOLLOW UP CONSULTATION FAMILY PHYSICIAN - [PERSON_NAME]" at bounding box center [204, 176] width 79 height 25
type input "14250"
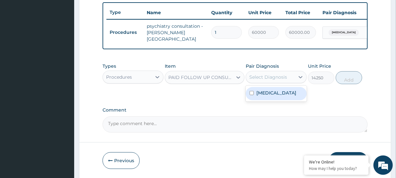
click at [271, 79] on div "Select Diagnosis" at bounding box center [268, 77] width 38 height 6
click at [276, 93] on label "Bipolar disorder" at bounding box center [276, 93] width 40 height 6
checkbox input "true"
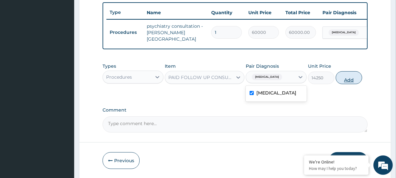
click at [346, 79] on button "Add" at bounding box center [349, 77] width 26 height 13
type input "0"
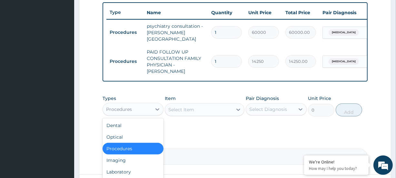
drag, startPoint x: 117, startPoint y: 106, endPoint x: 128, endPoint y: 100, distance: 12.4
click at [117, 106] on div "Procedures" at bounding box center [119, 109] width 26 height 6
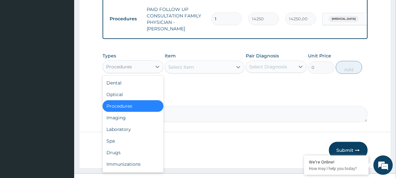
scroll to position [286, 0]
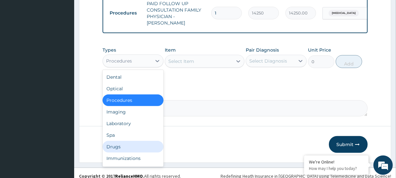
click at [123, 141] on div "Drugs" at bounding box center [133, 147] width 61 height 12
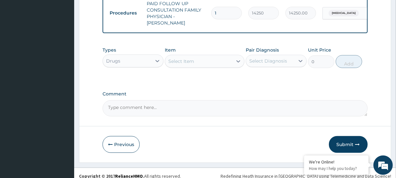
click at [182, 58] on div "Select Item" at bounding box center [181, 61] width 26 height 6
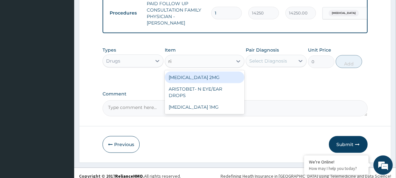
type input "ris"
click at [191, 72] on div "RISPERIDONE 2MG" at bounding box center [204, 78] width 79 height 12
type input "1487.5"
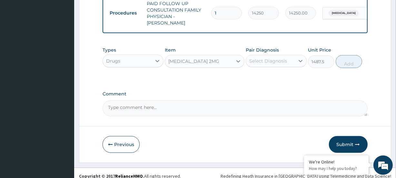
click at [272, 58] on div "Select Diagnosis" at bounding box center [268, 61] width 38 height 6
click at [268, 74] on label "Bipolar disorder" at bounding box center [276, 77] width 40 height 6
checkbox input "true"
click at [347, 59] on button "Add" at bounding box center [349, 61] width 26 height 13
type input "0"
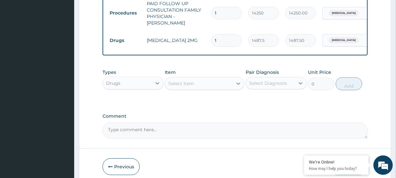
drag, startPoint x: 216, startPoint y: 33, endPoint x: 212, endPoint y: 35, distance: 3.9
click at [212, 35] on div "1" at bounding box center [226, 40] width 31 height 13
type input "3"
type input "4462.50"
type input "30"
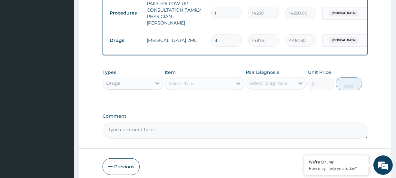
type input "44625.00"
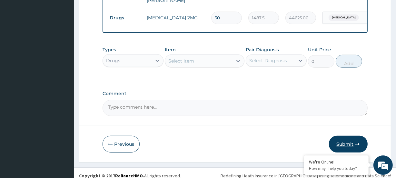
type input "30"
click at [357, 140] on button "Submit" at bounding box center [348, 144] width 39 height 17
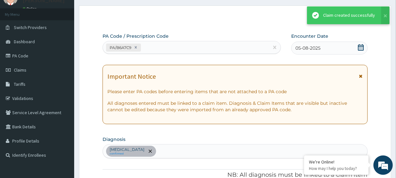
scroll to position [309, 0]
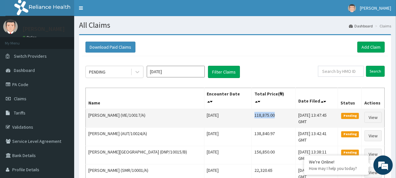
drag, startPoint x: 231, startPoint y: 110, endPoint x: 254, endPoint y: 113, distance: 22.8
click at [254, 113] on td "118,875.00" at bounding box center [273, 118] width 44 height 19
copy td "118,875.00"
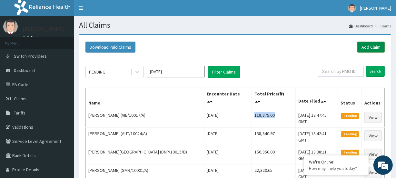
click at [375, 51] on link "Add Claim" at bounding box center [370, 47] width 27 height 11
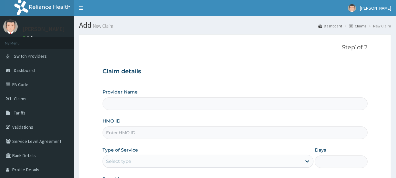
click at [145, 130] on input "HMO ID" at bounding box center [235, 132] width 265 height 13
type input "[GEOGRAPHIC_DATA]"
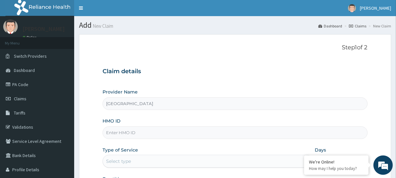
paste input "GOM/10115/B"
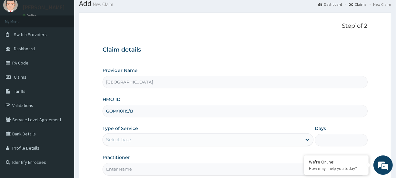
scroll to position [58, 0]
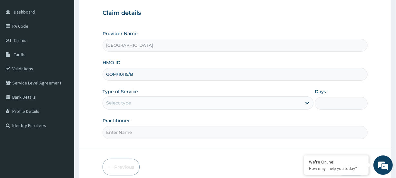
type input "GOM/10115/B"
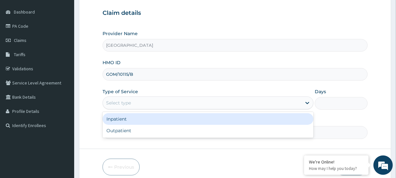
drag, startPoint x: 124, startPoint y: 100, endPoint x: 135, endPoint y: 117, distance: 20.0
click at [124, 100] on div "Select type" at bounding box center [118, 103] width 25 height 6
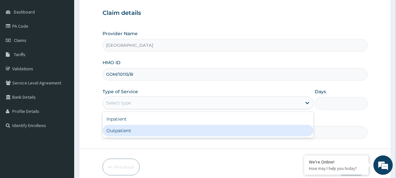
click at [131, 133] on div "Outpatient" at bounding box center [208, 131] width 211 height 12
type input "1"
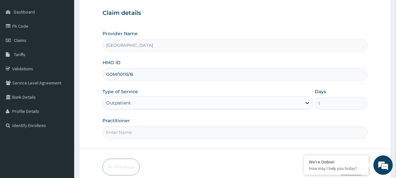
click at [117, 134] on input "Practitioner" at bounding box center [235, 132] width 265 height 13
paste input "Kufre Albert Umoh"
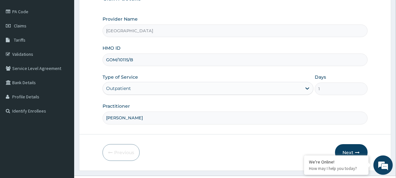
scroll to position [86, 0]
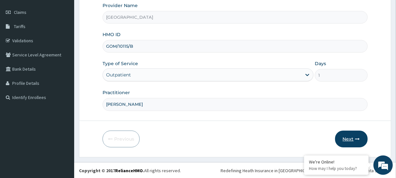
type input "Kufre Albert Umoh"
click at [358, 135] on button "Next" at bounding box center [351, 139] width 33 height 17
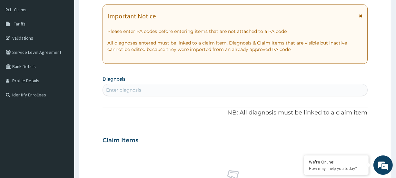
scroll to position [28, 0]
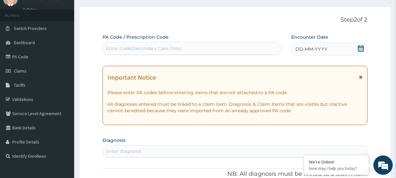
click at [118, 46] on div "Enter Code(Secondary Care Only)" at bounding box center [144, 48] width 76 height 6
paste input "PA/BFF13E"
type input "PA/BFF13E"
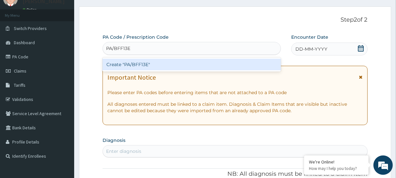
click at [122, 65] on div "Create "PA/BFF13E"" at bounding box center [192, 65] width 178 height 12
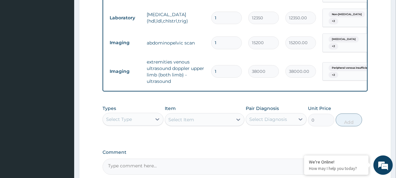
scroll to position [308, 0]
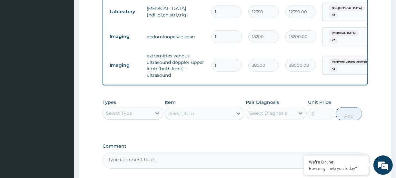
click at [126, 115] on div "Select Type" at bounding box center [127, 113] width 49 height 10
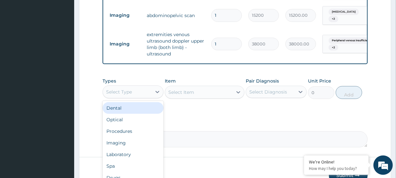
scroll to position [365, 0]
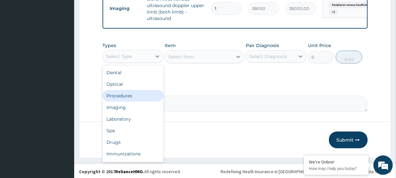
click at [132, 92] on div "Procedures" at bounding box center [133, 96] width 61 height 12
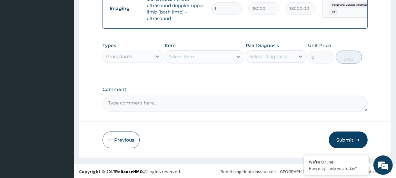
click at [189, 55] on div "Select Item" at bounding box center [181, 57] width 26 height 6
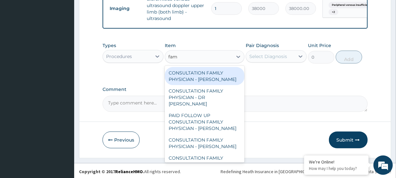
type input "fami"
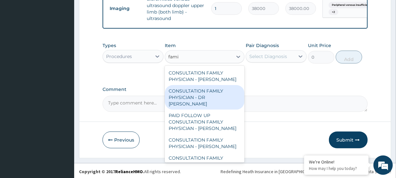
drag, startPoint x: 211, startPoint y: 95, endPoint x: 218, endPoint y: 89, distance: 9.2
click at [212, 93] on div "CONSULTATION FAMILY PHYSICIAN - DR KUFRE" at bounding box center [204, 97] width 79 height 25
type input "13200"
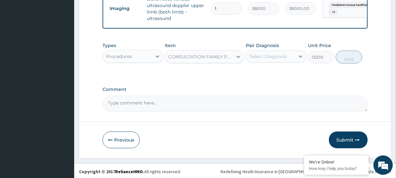
drag, startPoint x: 267, startPoint y: 57, endPoint x: 271, endPoint y: 63, distance: 6.4
click at [267, 57] on div "Select Diagnosis" at bounding box center [268, 56] width 38 height 6
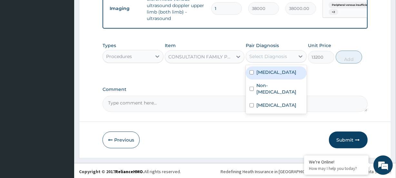
drag, startPoint x: 269, startPoint y: 72, endPoint x: 272, endPoint y: 80, distance: 9.0
click at [270, 75] on label "Peripheral venous insufficiency" at bounding box center [276, 72] width 40 height 6
checkbox input "true"
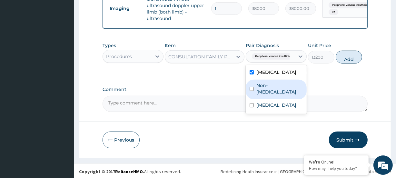
click at [270, 87] on label "Non-alcoholic fatty liver" at bounding box center [279, 88] width 46 height 13
checkbox input "true"
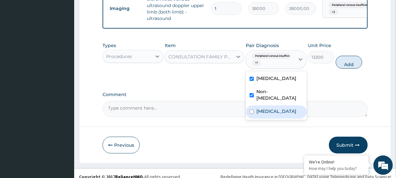
click at [274, 119] on div "Hyperlipidemia" at bounding box center [276, 111] width 61 height 13
checkbox input "true"
click at [359, 59] on button "Add" at bounding box center [349, 62] width 26 height 13
type input "0"
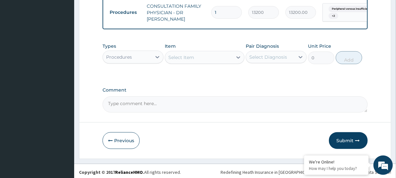
click at [349, 142] on button "Submit" at bounding box center [348, 140] width 39 height 17
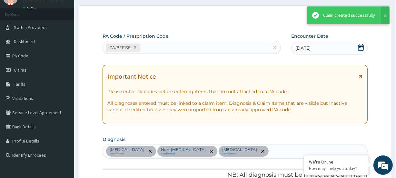
scroll to position [390, 0]
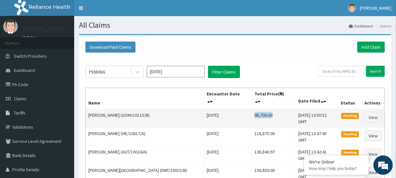
drag, startPoint x: 231, startPoint y: 110, endPoint x: 264, endPoint y: 103, distance: 33.8
click at [261, 109] on td "98,700.00" at bounding box center [273, 118] width 44 height 19
copy td "98,700.00"
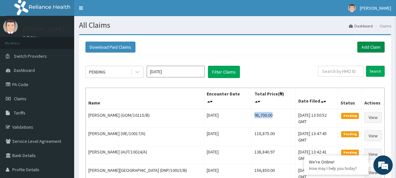
click at [370, 49] on link "Add Claim" at bounding box center [370, 47] width 27 height 11
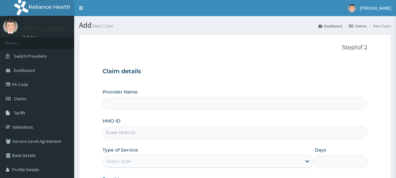
click at [117, 135] on input "HMO ID" at bounding box center [235, 132] width 265 height 13
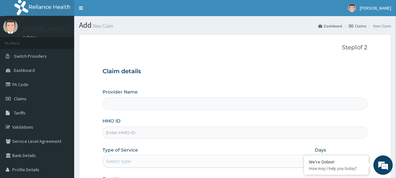
paste input "TYR/10002/A"
type input "TYR/10002/A"
type input "[GEOGRAPHIC_DATA]"
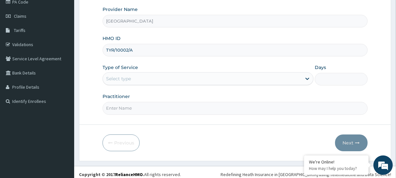
scroll to position [86, 0]
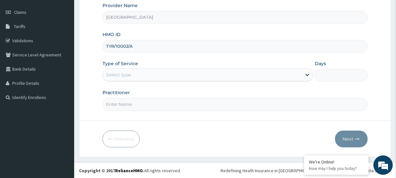
type input "TYR/10002/A"
click at [117, 77] on div "Select type" at bounding box center [118, 75] width 25 height 6
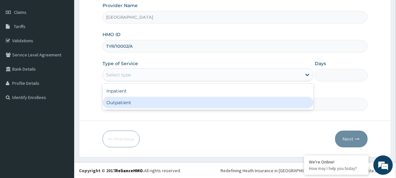
click at [121, 102] on div "Outpatient" at bounding box center [208, 103] width 211 height 12
type input "1"
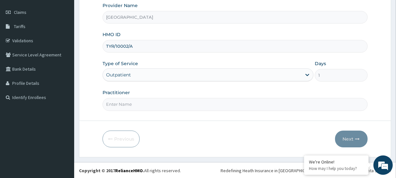
click at [135, 105] on input "Practitioner" at bounding box center [235, 104] width 265 height 13
paste input "[PERSON_NAME]"
type input "[PERSON_NAME]"
click at [347, 141] on button "Next" at bounding box center [351, 139] width 33 height 17
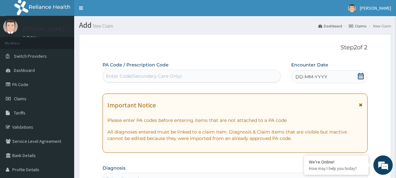
click at [116, 75] on div "Enter Code(Secondary Care Only)" at bounding box center [144, 76] width 76 height 6
paste input "PA/104420"
type input "PA/104420"
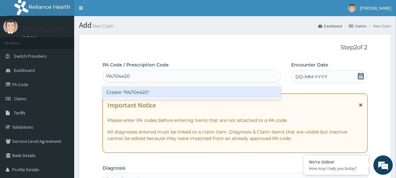
drag, startPoint x: 123, startPoint y: 93, endPoint x: 93, endPoint y: 47, distance: 55.5
click at [123, 93] on div "Create "PA/104420"" at bounding box center [192, 92] width 178 height 12
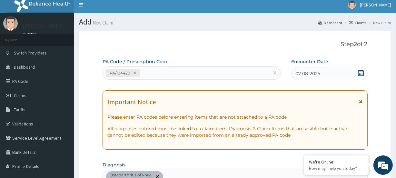
scroll to position [3, 0]
click at [134, 74] on icon at bounding box center [135, 73] width 2 height 2
click at [123, 74] on div "Enter Code(Secondary Care Only)" at bounding box center [144, 73] width 76 height 6
paste input "PA/04675B"
type input "PA/04675B"
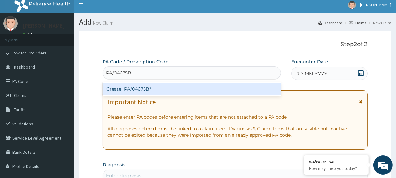
click at [122, 91] on div "Create "PA/04675B"" at bounding box center [192, 89] width 178 height 12
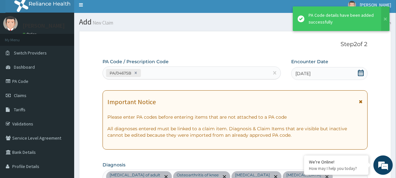
scroll to position [239, 0]
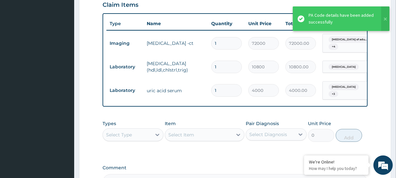
click at [118, 135] on div "Select Type" at bounding box center [119, 135] width 26 height 6
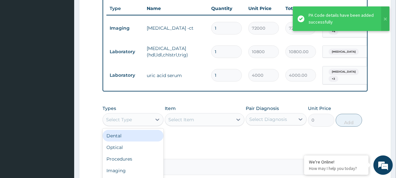
scroll to position [268, 0]
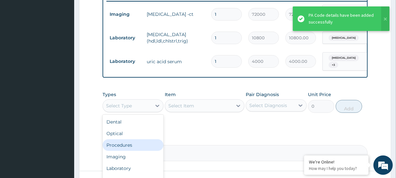
click at [124, 145] on div "Procedures" at bounding box center [133, 145] width 61 height 12
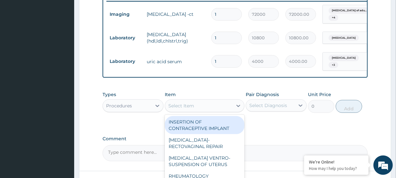
click at [184, 109] on div "Select Item" at bounding box center [181, 106] width 26 height 6
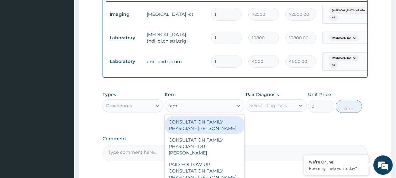
type input "famil"
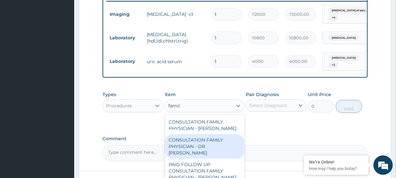
drag, startPoint x: 191, startPoint y: 143, endPoint x: 214, endPoint y: 131, distance: 25.7
click at [193, 142] on div "CONSULTATION FAMILY PHYSICIAN - DR KUFRE" at bounding box center [204, 146] width 79 height 25
type input "13200"
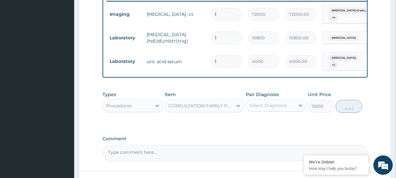
click at [251, 111] on div "Select Diagnosis" at bounding box center [270, 105] width 49 height 10
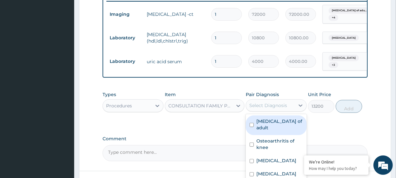
click at [268, 130] on label "Obstructive sleep apnea of adult" at bounding box center [279, 124] width 46 height 13
checkbox input "true"
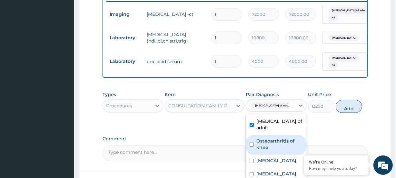
drag, startPoint x: 275, startPoint y: 143, endPoint x: 274, endPoint y: 159, distance: 15.8
click at [276, 147] on label "Osteoarthritis of knee" at bounding box center [279, 144] width 46 height 13
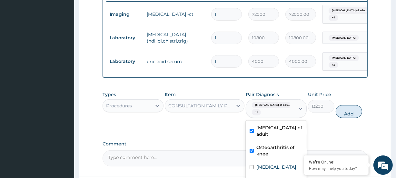
click at [271, 161] on div "Osteoarthritis of knee" at bounding box center [276, 152] width 61 height 20
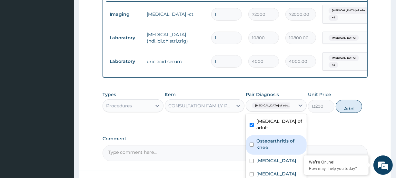
drag, startPoint x: 270, startPoint y: 144, endPoint x: 269, endPoint y: 159, distance: 15.2
click at [270, 145] on label "Osteoarthritis of knee" at bounding box center [279, 144] width 46 height 13
checkbox input "true"
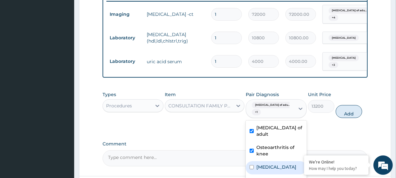
click at [265, 164] on label "Essential hypertension" at bounding box center [276, 167] width 40 height 6
checkbox input "true"
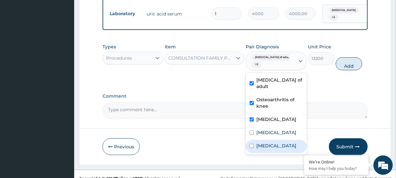
scroll to position [325, 0]
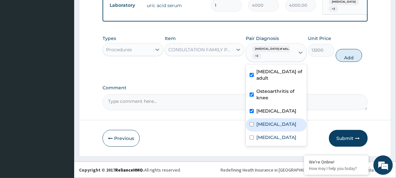
drag, startPoint x: 271, startPoint y: 129, endPoint x: 271, endPoint y: 145, distance: 16.1
click at [271, 127] on label "Hyperlipidemia" at bounding box center [276, 124] width 40 height 6
checkbox input "true"
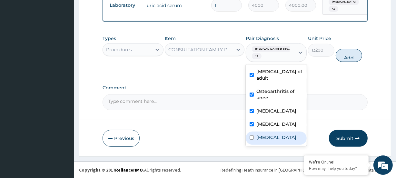
click at [271, 141] on label "Chronic rhinitis" at bounding box center [276, 137] width 40 height 6
checkbox input "true"
click at [351, 54] on button "Add" at bounding box center [349, 55] width 26 height 13
type input "0"
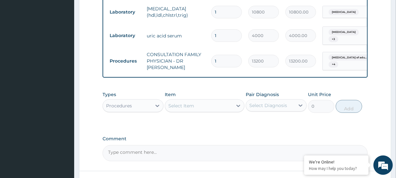
scroll to position [345, 0]
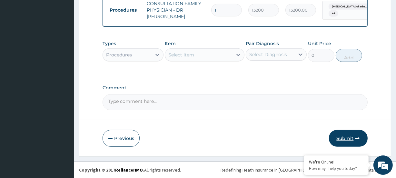
click at [345, 139] on button "Submit" at bounding box center [348, 138] width 39 height 17
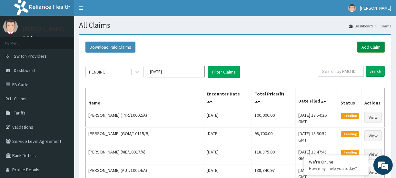
click at [368, 45] on link "Add Claim" at bounding box center [370, 47] width 27 height 11
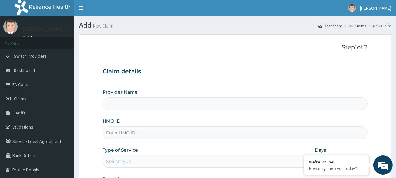
click at [118, 132] on input "HMO ID" at bounding box center [235, 132] width 265 height 13
type input "Evercare Hospital"
paste input "TYR/10002/A"
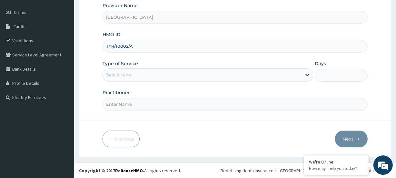
type input "TYR/10002/A"
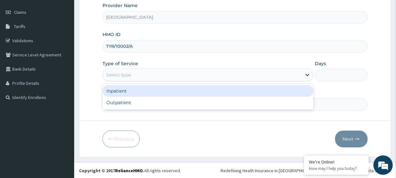
click at [121, 74] on div "Select type" at bounding box center [118, 75] width 25 height 6
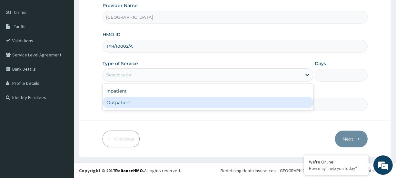
click at [116, 107] on div "Outpatient" at bounding box center [208, 103] width 211 height 12
type input "1"
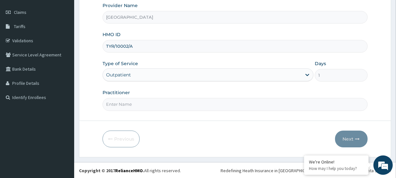
click at [126, 106] on input "Practitioner" at bounding box center [235, 104] width 265 height 13
paste input "Jimi Sodipo"
type input "Jimi Sodipo"
click at [348, 135] on button "Next" at bounding box center [351, 139] width 33 height 17
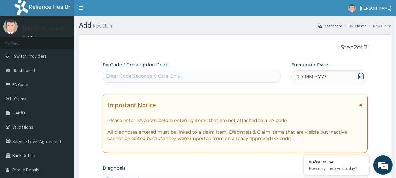
click at [116, 75] on div "Enter Code(Secondary Care Only)" at bounding box center [144, 76] width 76 height 6
paste input "PA/104420"
type input "PA/104420"
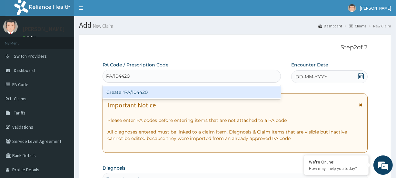
click at [123, 90] on div "Create "PA/104420"" at bounding box center [192, 92] width 178 height 12
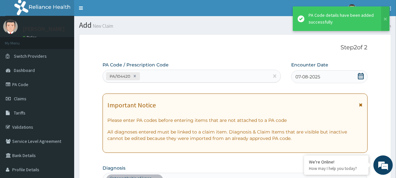
scroll to position [179, 0]
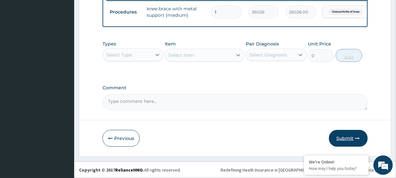
click at [346, 137] on button "Submit" at bounding box center [348, 138] width 39 height 17
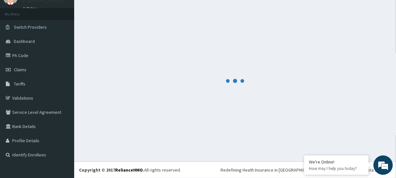
scroll to position [29, 0]
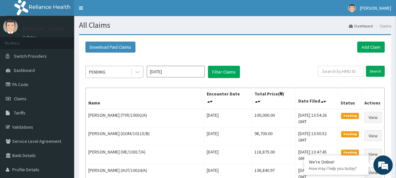
click at [103, 69] on div "PENDING" at bounding box center [97, 72] width 16 height 6
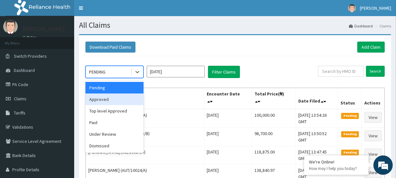
click at [108, 100] on div "Approved" at bounding box center [114, 99] width 58 height 12
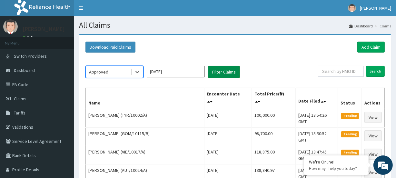
click at [211, 70] on button "Filter Claims" at bounding box center [224, 72] width 32 height 12
